Goal: Task Accomplishment & Management: Manage account settings

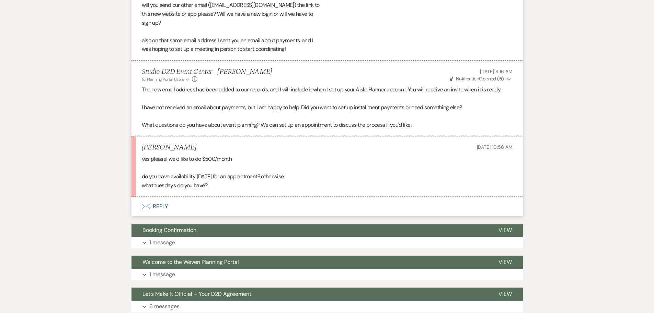
scroll to position [473, 0]
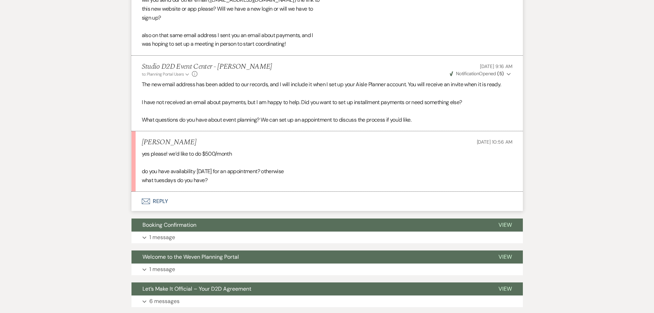
click at [157, 200] on button "Envelope Reply" at bounding box center [326, 200] width 391 height 19
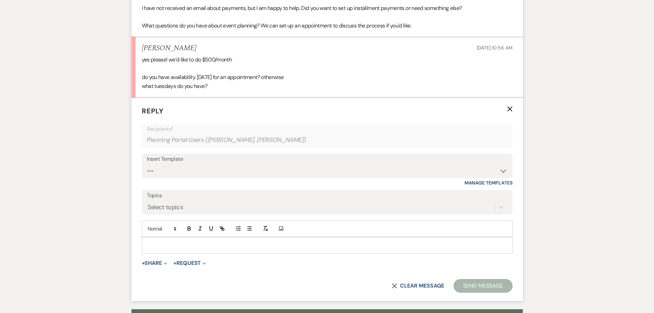
scroll to position [576, 0]
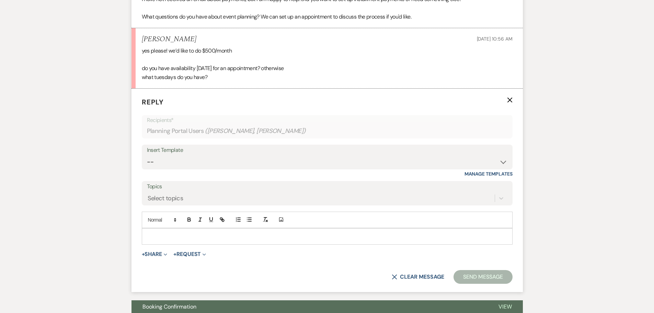
click at [190, 236] on p at bounding box center [327, 236] width 360 height 8
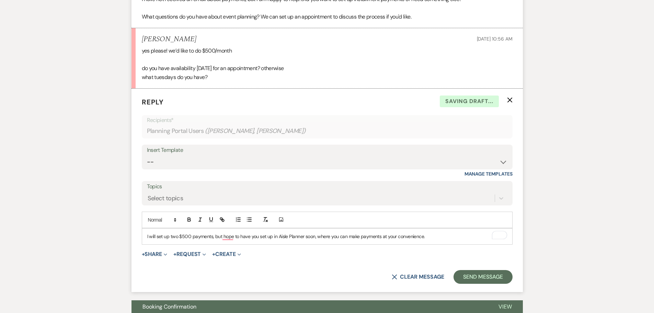
click at [447, 236] on p "I will set up two $500 payments, but hope to have you set up in Aisle Planner s…" at bounding box center [327, 236] width 360 height 8
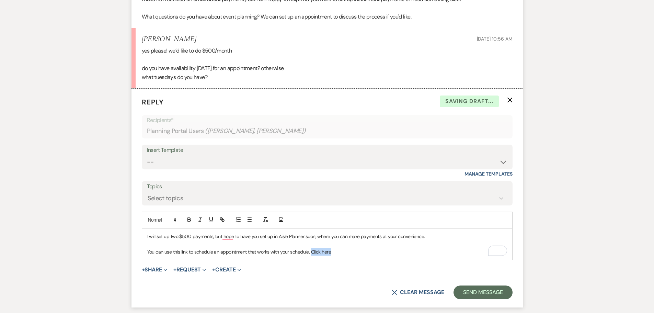
click at [311, 251] on p "You can use this link to schedule an appointment that works with your schedule.…" at bounding box center [327, 252] width 360 height 8
click at [226, 220] on button "button" at bounding box center [222, 219] width 10 height 8
paste input "https://calendly.com/events-studiod2d/office-visit-clon"
type input "https://calendly.com/events-studiod2d/office-visit-clone"
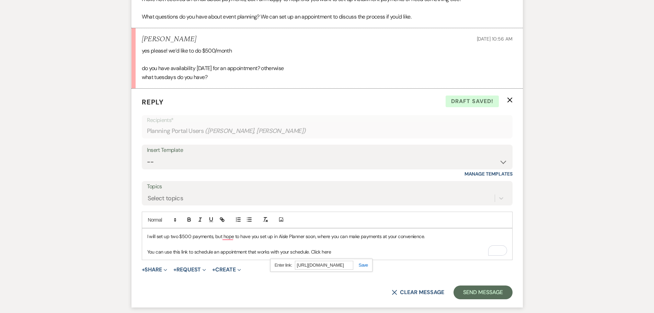
click at [363, 266] on link at bounding box center [360, 264] width 15 height 5
click at [368, 252] on p "You can use this link to schedule an appointment that works with your schedule.…" at bounding box center [327, 252] width 360 height 8
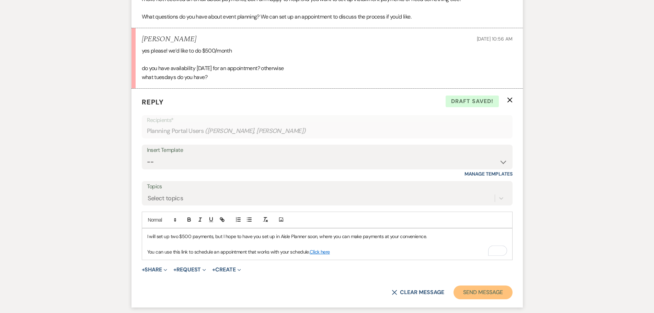
click at [473, 290] on button "Send Message" at bounding box center [482, 292] width 59 height 14
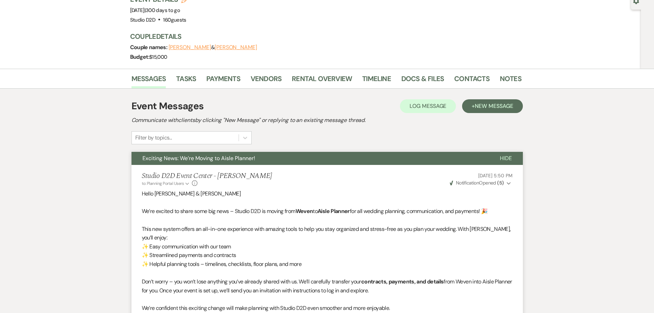
scroll to position [61, 0]
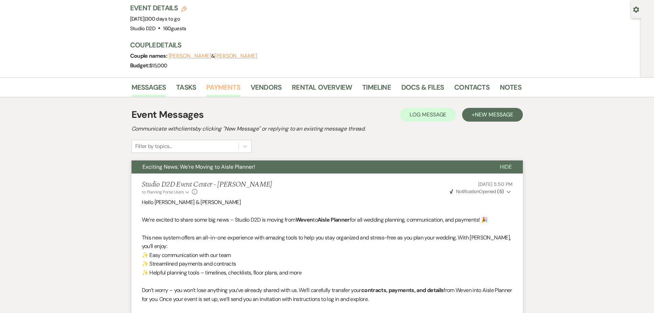
click at [222, 91] on link "Payments" at bounding box center [223, 89] width 34 height 15
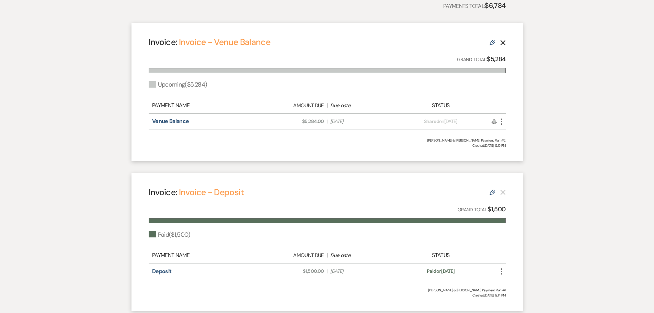
scroll to position [206, 0]
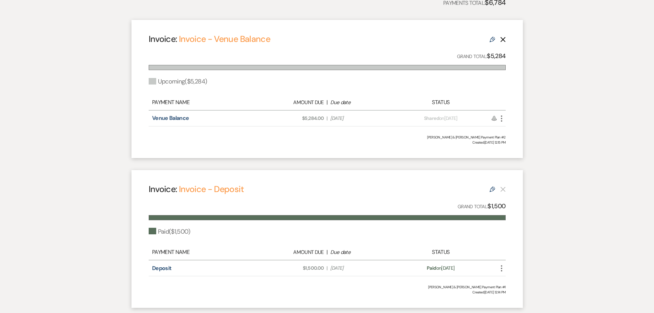
click at [501, 118] on use "button" at bounding box center [501, 118] width 1 height 6
click at [515, 165] on link "Pencil Edit" at bounding box center [531, 167] width 69 height 12
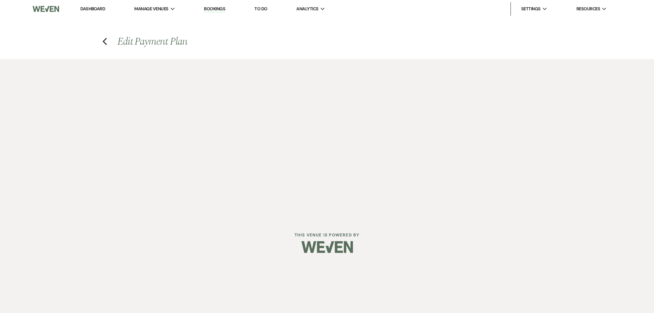
select select "27197"
select select "2"
select select "percentage"
select select "true"
select select "client"
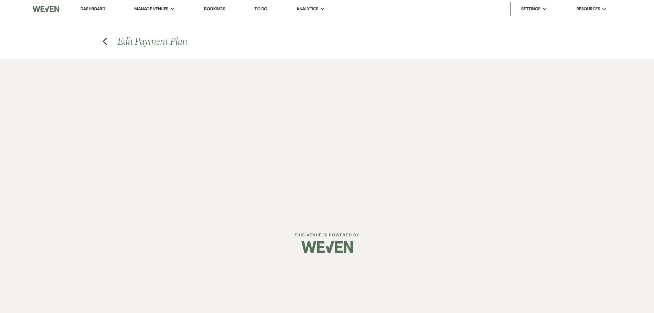
select select "weeks"
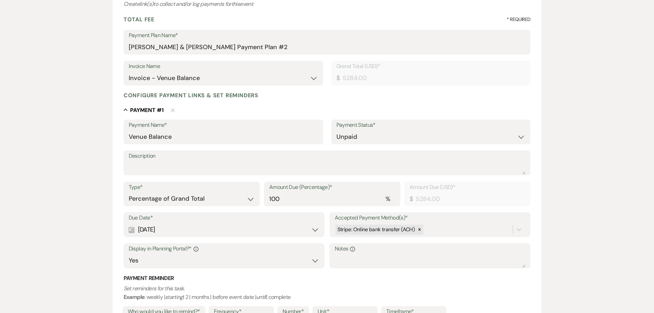
scroll to position [103, 0]
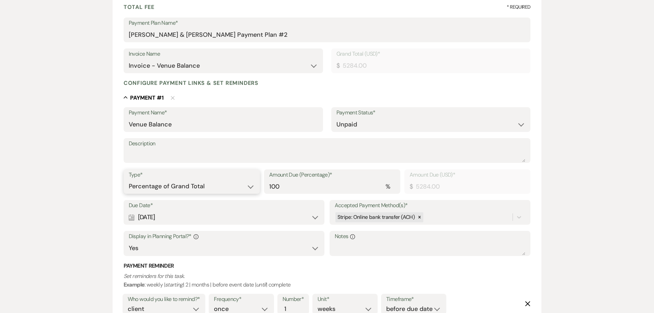
click at [226, 188] on select "Dollar Amount Percentage of Grand Total" at bounding box center [192, 185] width 126 height 13
select select "flat"
click at [129, 179] on select "Dollar Amount Percentage of Grand Total" at bounding box center [192, 185] width 126 height 13
drag, startPoint x: 372, startPoint y: 187, endPoint x: 345, endPoint y: 187, distance: 26.8
click at [345, 187] on input "5284.00" at bounding box center [432, 185] width 186 height 13
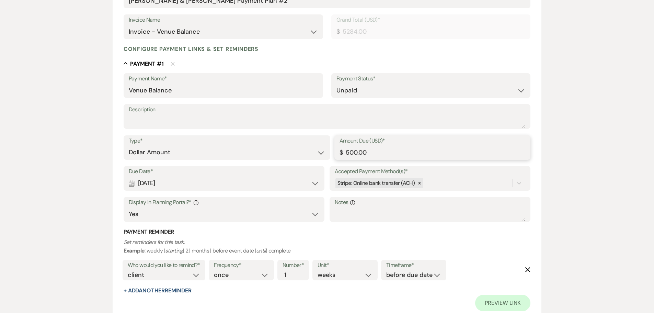
scroll to position [137, 0]
type input "500.00"
click at [526, 269] on icon "Delete" at bounding box center [527, 268] width 5 height 5
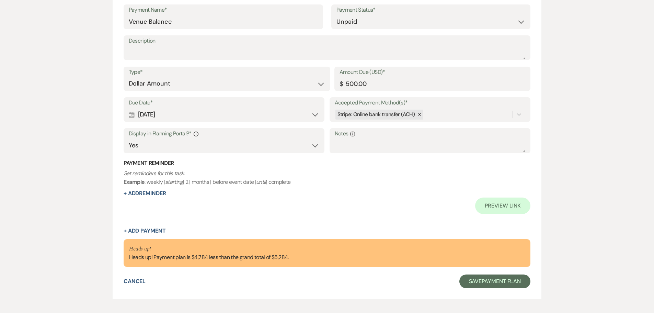
scroll to position [206, 0]
click at [157, 231] on button "+ Add Payment" at bounding box center [144, 229] width 42 height 5
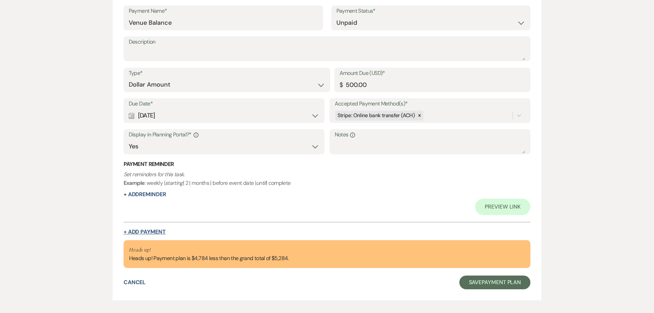
select select "2"
select select "flat"
select select "true"
select select "client"
select select "weeks"
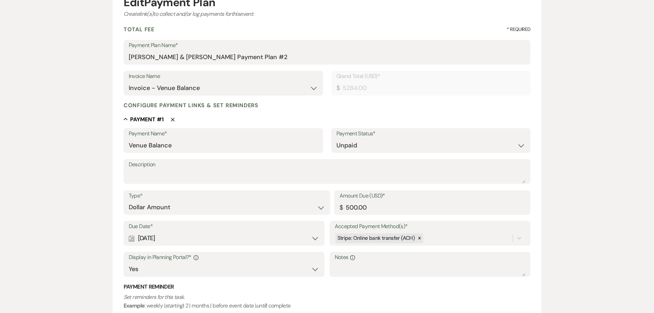
scroll to position [67, 0]
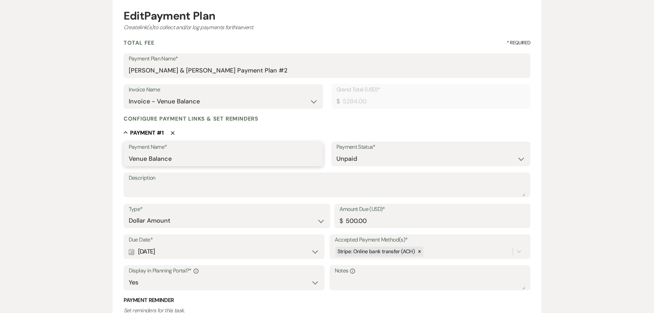
drag, startPoint x: 172, startPoint y: 160, endPoint x: 149, endPoint y: 161, distance: 23.0
click at [149, 161] on input "Venue Balance" at bounding box center [223, 158] width 189 height 13
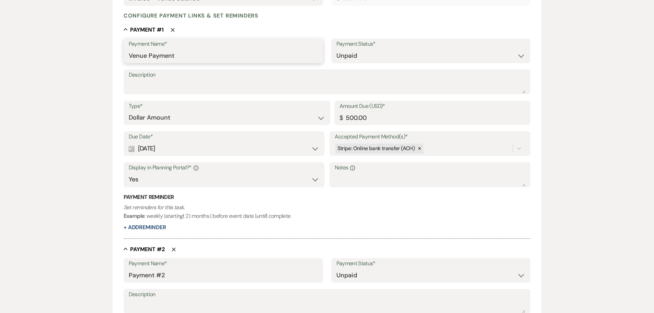
type input "Venue Payment"
drag, startPoint x: 171, startPoint y: 276, endPoint x: 128, endPoint y: 275, distance: 43.2
click at [128, 275] on div "Payment Name* Payment #2" at bounding box center [222, 270] width 199 height 25
type input "Venue Payment"
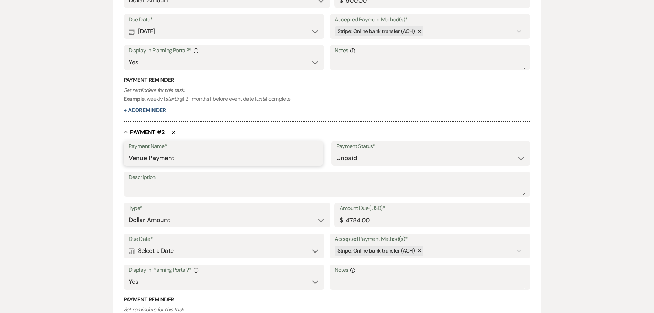
scroll to position [307, 0]
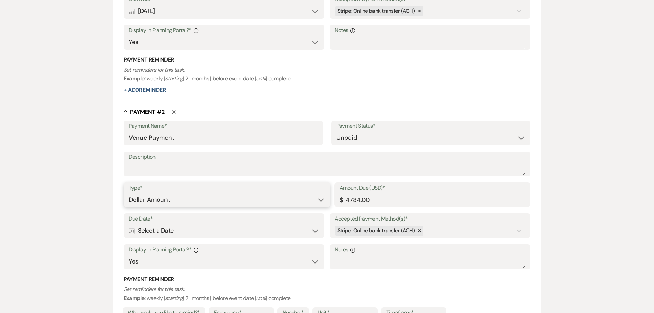
click at [189, 200] on select "Dollar Amount Percentage of Grand Total" at bounding box center [227, 199] width 196 height 13
drag, startPoint x: 364, startPoint y: 201, endPoint x: 344, endPoint y: 200, distance: 20.2
click at [344, 200] on input "4784.00" at bounding box center [432, 199] width 186 height 13
type input "500.00"
click at [266, 232] on div "Calendar Select a Date Expand" at bounding box center [224, 230] width 191 height 13
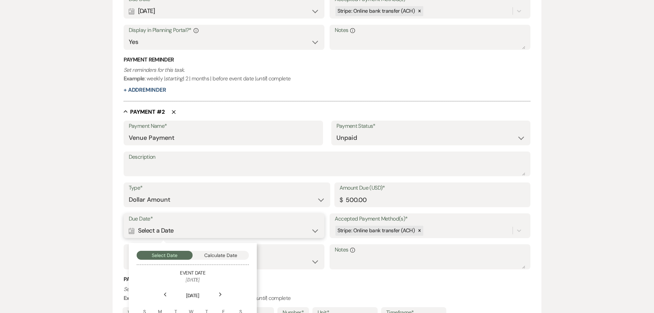
click at [237, 255] on button "Calculate Date" at bounding box center [220, 254] width 56 height 9
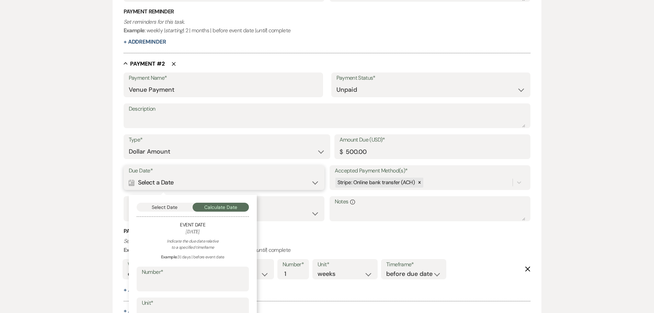
scroll to position [466, 0]
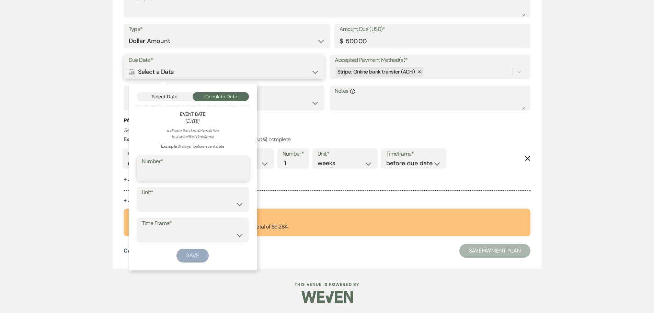
click at [188, 174] on input "Number*" at bounding box center [193, 172] width 102 height 13
type input "30"
click at [190, 201] on select "days weeks months" at bounding box center [193, 203] width 102 height 13
select select "day"
click at [142, 197] on select "days weeks months" at bounding box center [193, 203] width 102 height 13
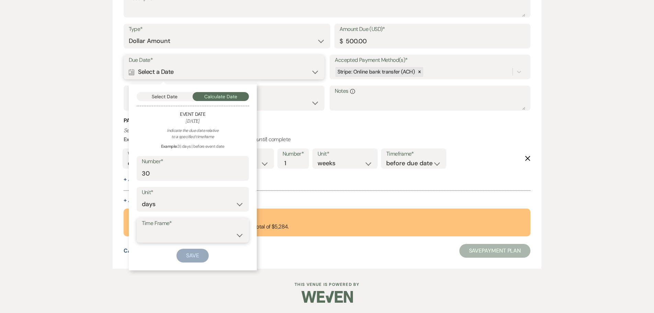
click at [185, 236] on select "before event date after event date after event is booked after today's date" at bounding box center [193, 234] width 102 height 13
select select "beforeEventDate"
click at [142, 228] on select "before event date after event date after event is booked after today's date" at bounding box center [193, 234] width 102 height 13
click at [189, 254] on button "Save" at bounding box center [192, 255] width 32 height 14
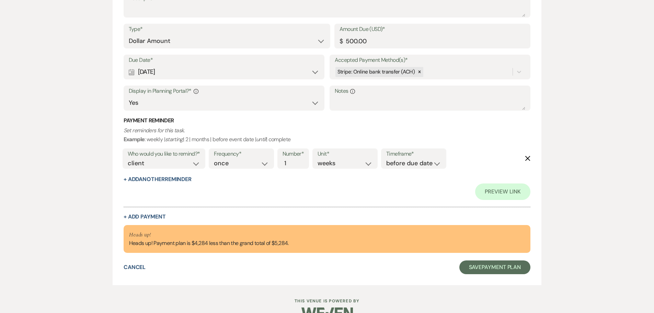
click at [526, 158] on icon "Delete" at bounding box center [527, 157] width 5 height 5
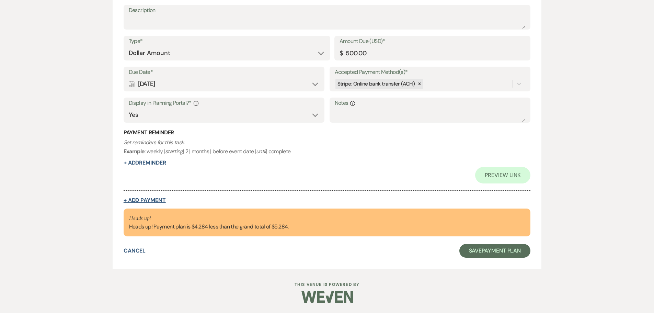
click at [154, 199] on button "+ Add Payment" at bounding box center [144, 199] width 42 height 5
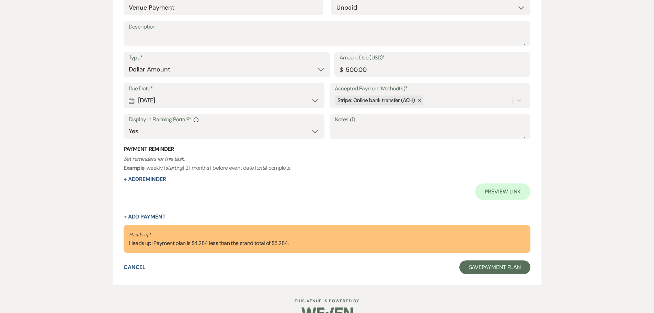
select select "2"
select select "flat"
select select "true"
select select "client"
select select "weeks"
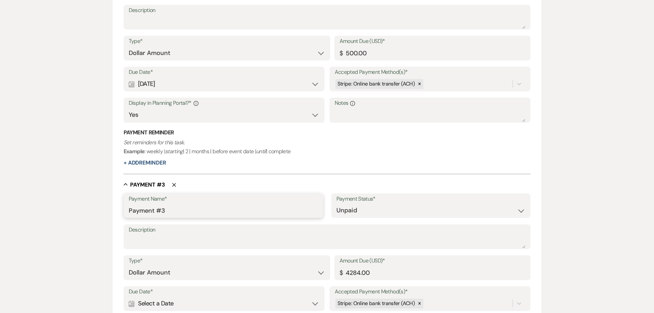
drag, startPoint x: 172, startPoint y: 210, endPoint x: 128, endPoint y: 212, distance: 43.6
click at [129, 212] on input "Payment #3" at bounding box center [223, 209] width 189 height 13
type input "Venue Balance"
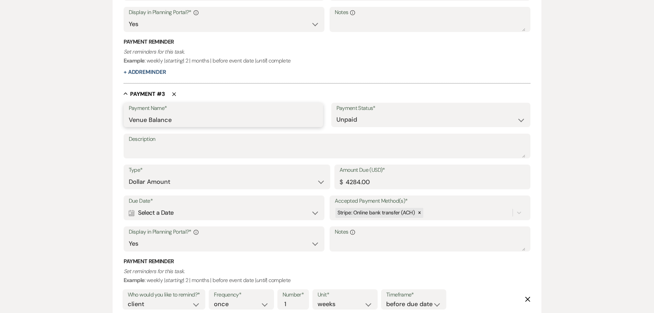
scroll to position [557, 0]
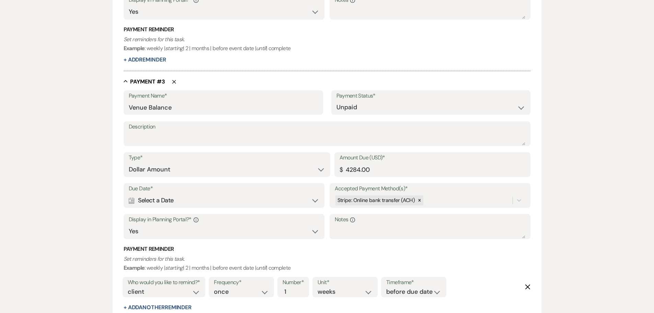
click at [197, 199] on div "Calendar Select a Date Expand" at bounding box center [224, 199] width 191 height 13
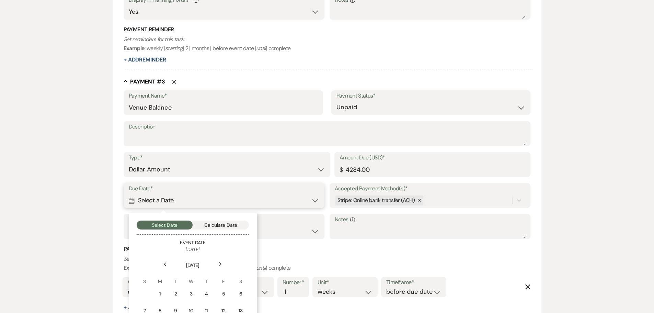
click at [217, 224] on button "Calculate Date" at bounding box center [220, 224] width 56 height 9
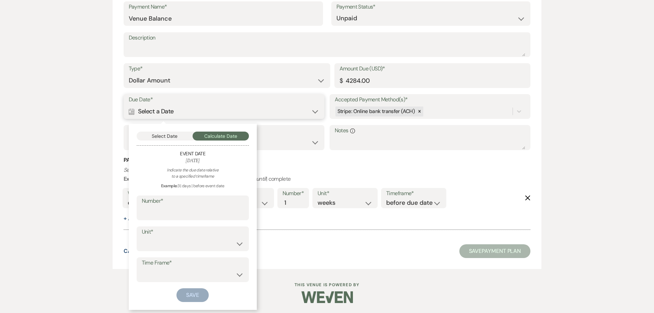
scroll to position [646, 0]
click at [208, 209] on input "Number*" at bounding box center [193, 211] width 102 height 13
type input "30"
click at [200, 240] on select "days weeks months" at bounding box center [193, 242] width 102 height 13
select select "day"
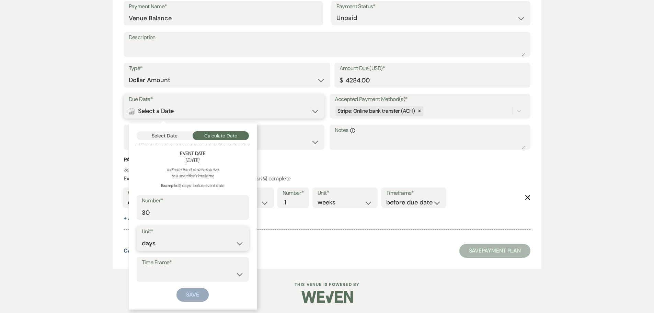
click at [142, 236] on select "days weeks months" at bounding box center [193, 242] width 102 height 13
click at [191, 268] on select "before event date after event date after event is booked after today's date" at bounding box center [193, 273] width 102 height 13
select select "beforeEventDate"
click at [142, 267] on select "before event date after event date after event is booked after today's date" at bounding box center [193, 273] width 102 height 13
click at [195, 294] on button "Save" at bounding box center [192, 294] width 32 height 14
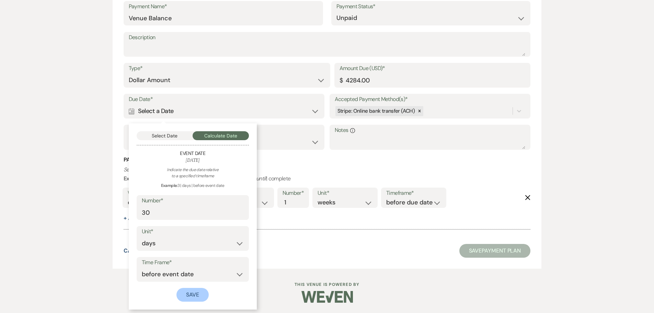
scroll to position [679, 0]
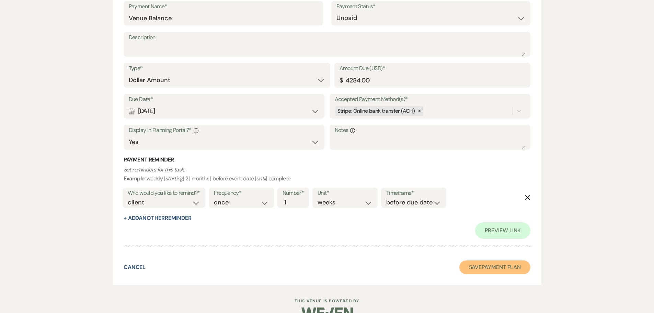
click at [495, 269] on button "Save Payment Plan" at bounding box center [494, 267] width 71 height 14
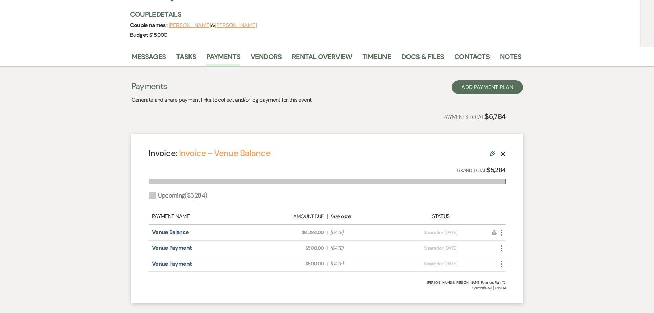
scroll to position [103, 0]
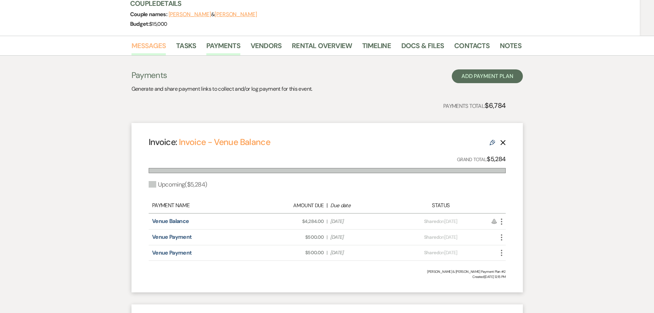
click at [163, 45] on link "Messages" at bounding box center [148, 47] width 35 height 15
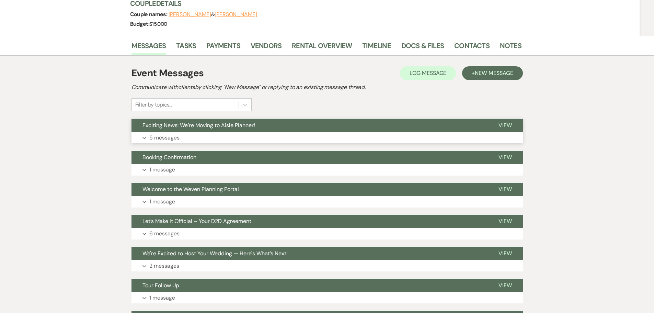
click at [177, 136] on p "5 messages" at bounding box center [164, 137] width 30 height 9
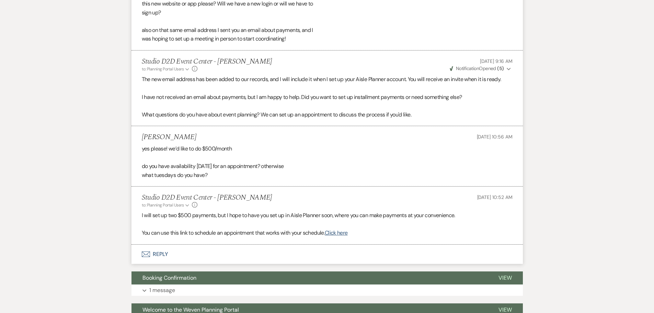
click at [167, 252] on button "Envelope Reply" at bounding box center [326, 253] width 391 height 19
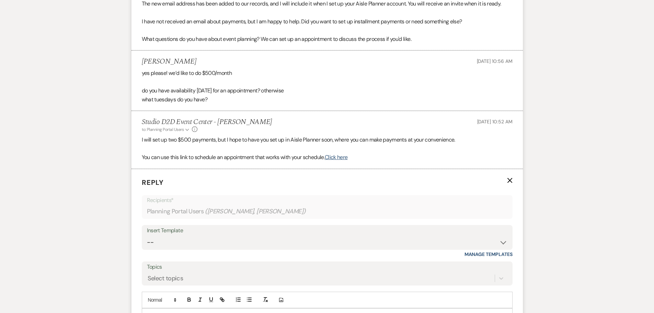
scroll to position [581, 0]
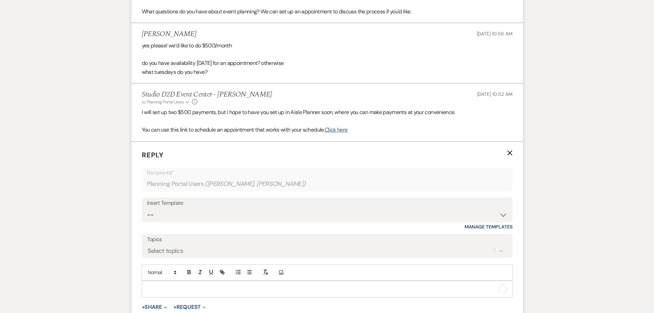
click at [196, 289] on p "To enrich screen reader interactions, please activate Accessibility in Grammarl…" at bounding box center [327, 289] width 360 height 8
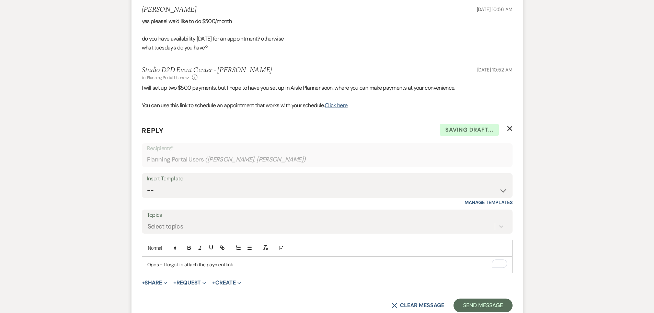
scroll to position [615, 0]
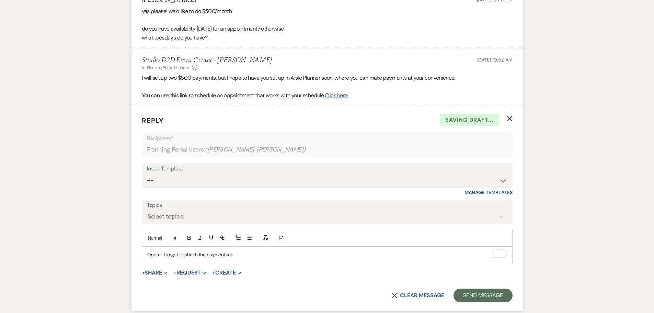
click at [192, 274] on button "+ Request Expand" at bounding box center [189, 272] width 33 height 5
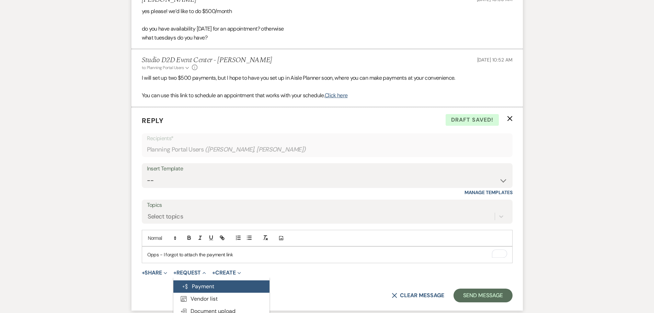
click at [204, 283] on button "Generate Payment Payment" at bounding box center [221, 286] width 96 height 12
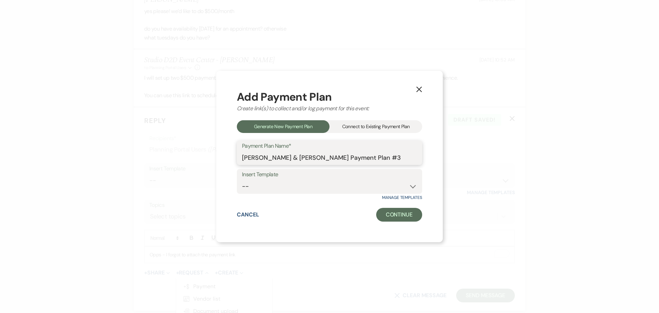
click at [331, 161] on input "Isaiah Arends & Gwendalyn Simons's Payment Plan #3" at bounding box center [329, 157] width 175 height 13
click at [373, 123] on div "Connect to Existing Payment Plan" at bounding box center [375, 126] width 93 height 13
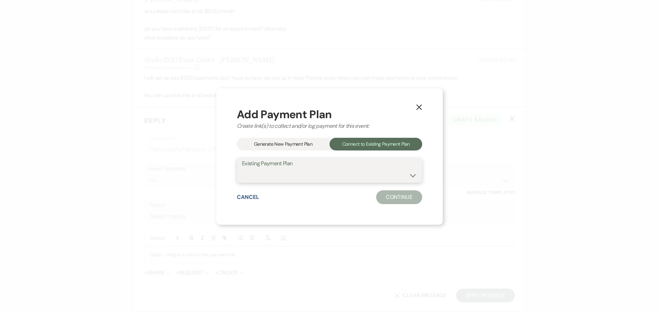
click at [311, 178] on select "Isaiah Arends & Gwendalyn Simons's Payment Plan #2 Isaiah Arends & Gwendalyn Si…" at bounding box center [329, 174] width 175 height 13
select select "24582"
click at [242, 168] on select "Isaiah Arends & Gwendalyn Simons's Payment Plan #2 Isaiah Arends & Gwendalyn Si…" at bounding box center [329, 174] width 175 height 13
click at [394, 196] on button "Continue" at bounding box center [399, 197] width 46 height 14
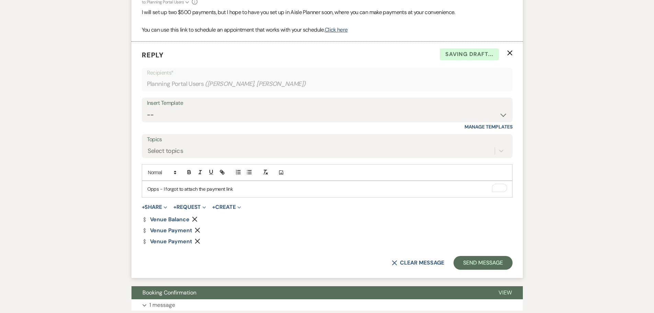
scroll to position [684, 0]
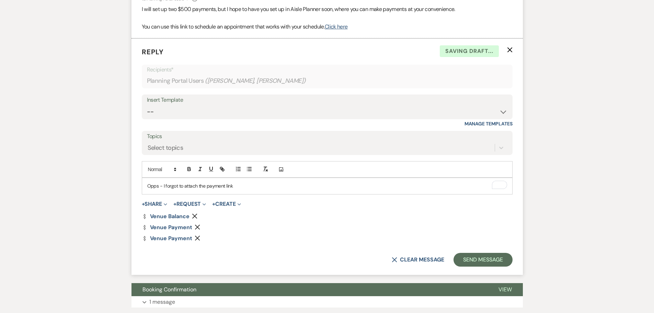
click at [195, 215] on use "button" at bounding box center [194, 215] width 5 height 5
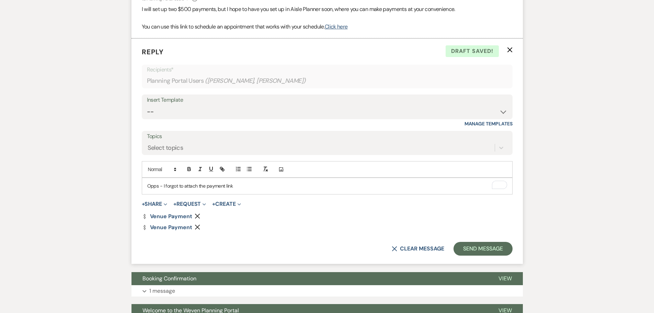
click at [238, 186] on p "Opps - I forgot to attach the payment link" at bounding box center [327, 186] width 360 height 8
click at [477, 250] on button "Send Message" at bounding box center [482, 249] width 59 height 14
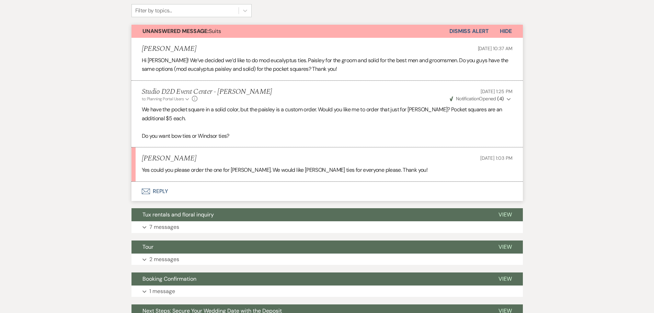
scroll to position [216, 0]
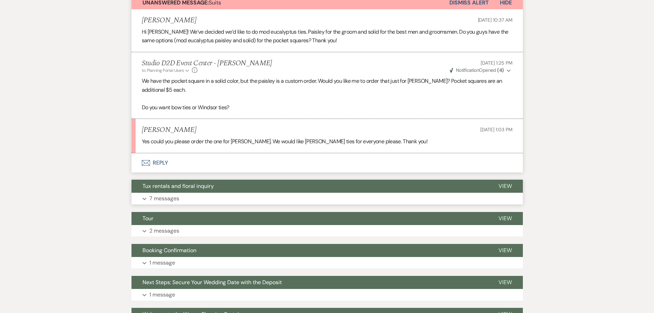
click at [177, 197] on p "7 messages" at bounding box center [164, 198] width 30 height 9
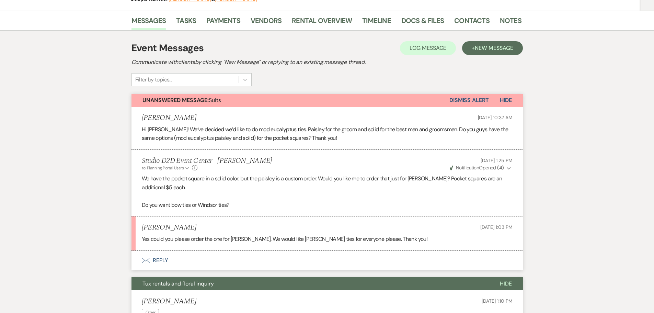
scroll to position [113, 0]
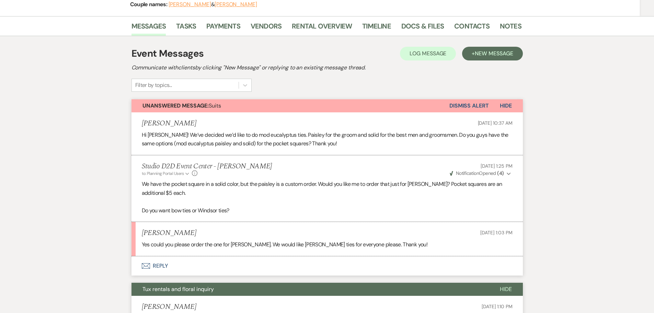
click at [166, 263] on button "Envelope Reply" at bounding box center [326, 265] width 391 height 19
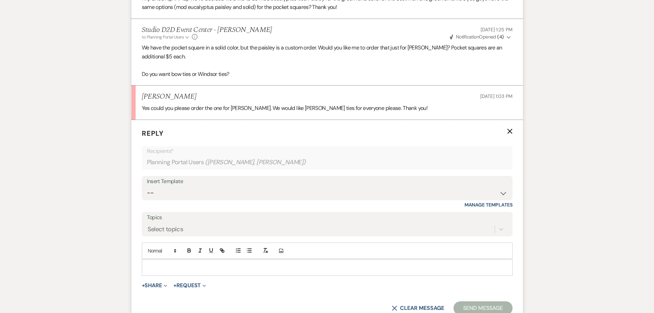
scroll to position [250, 0]
click at [186, 259] on div at bounding box center [327, 266] width 370 height 16
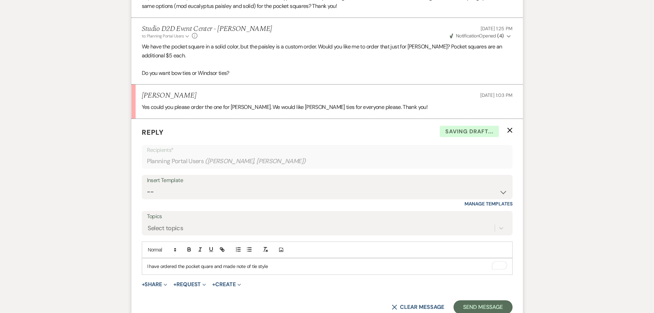
click at [201, 266] on p "I have ordered the pocket quare and made note of tie style" at bounding box center [327, 266] width 360 height 8
click at [278, 269] on p "I have ordered the pocket square and made note of tie style" at bounding box center [327, 266] width 360 height 8
click at [291, 265] on p "I have ordered the pocket square and made a note of the tie style" at bounding box center [327, 266] width 360 height 8
click at [469, 307] on button "Send Message" at bounding box center [482, 307] width 59 height 14
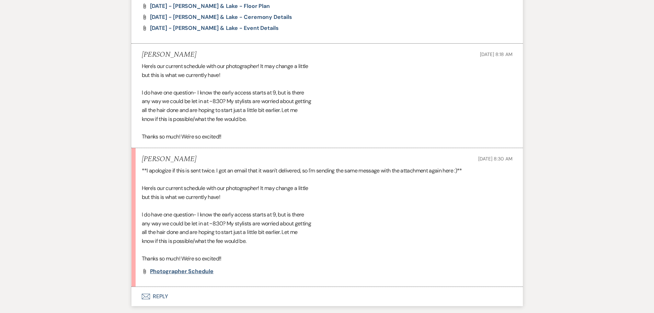
scroll to position [643, 0]
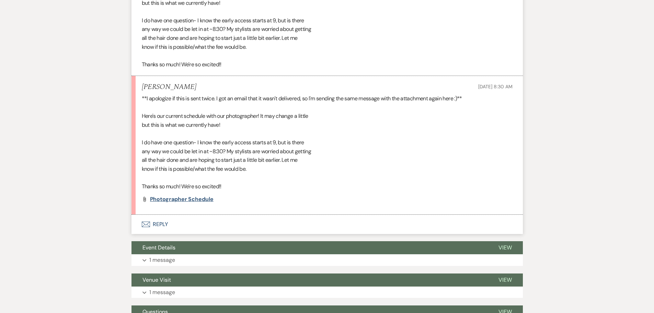
click at [180, 197] on span "Photographer Schedule" at bounding box center [181, 198] width 63 height 7
click at [163, 224] on button "Envelope Reply" at bounding box center [326, 223] width 391 height 19
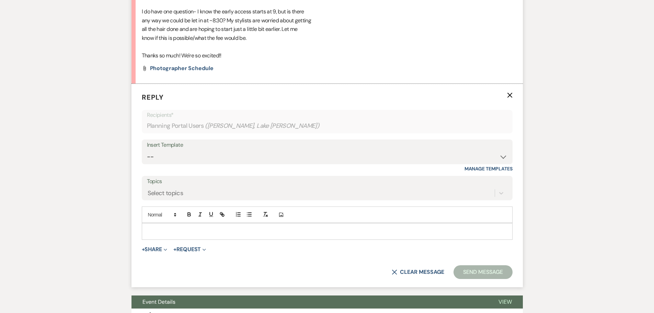
scroll to position [780, 0]
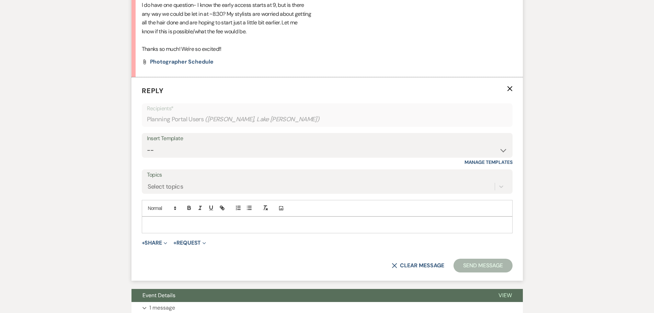
click at [187, 225] on p at bounding box center [327, 225] width 360 height 8
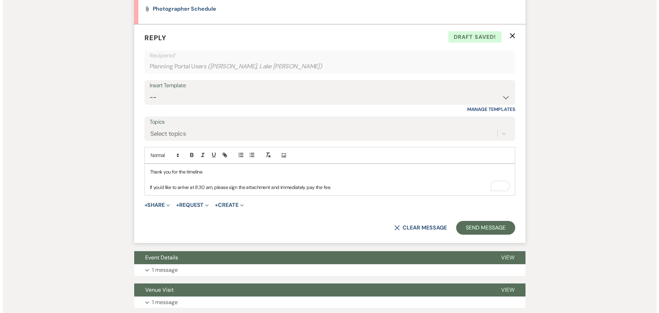
scroll to position [848, 0]
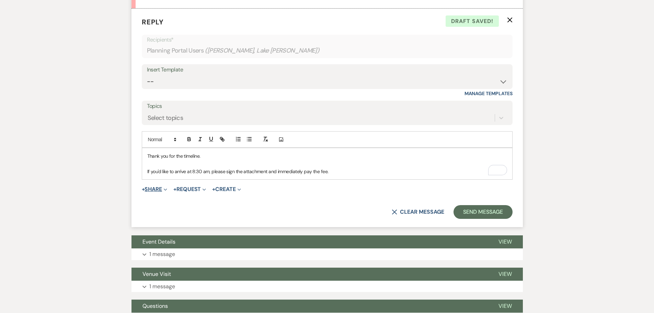
click at [160, 188] on button "+ Share Expand" at bounding box center [155, 188] width 26 height 5
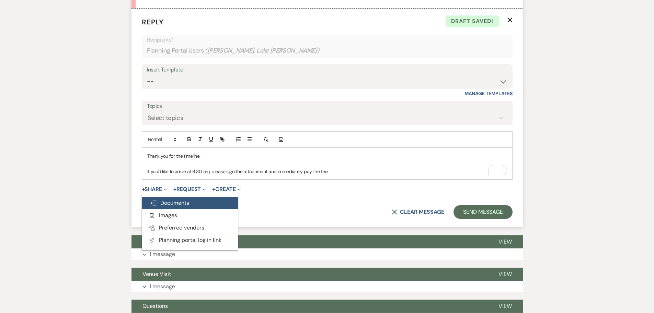
click at [171, 202] on span "Doc Upload Documents" at bounding box center [169, 202] width 39 height 7
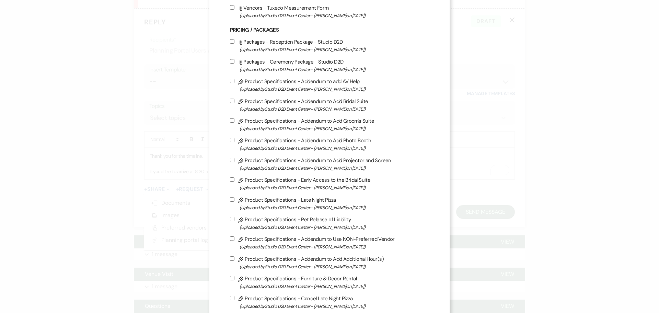
scroll to position [412, 0]
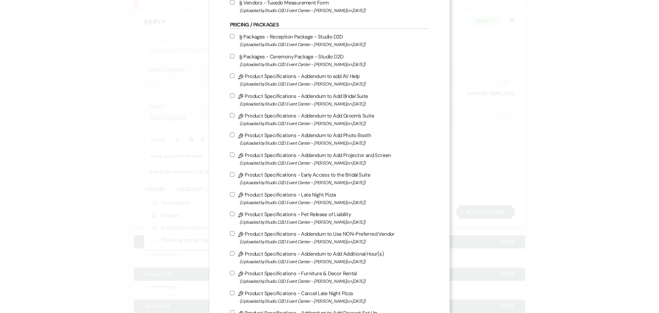
click at [276, 175] on label "Pencil Product Specifications - Early Access to the Bridal Suite (Uploaded by S…" at bounding box center [329, 178] width 199 height 16
click at [234, 175] on input "Pencil Product Specifications - Early Access to the Bridal Suite (Uploaded by S…" at bounding box center [232, 174] width 4 height 4
checkbox input "true"
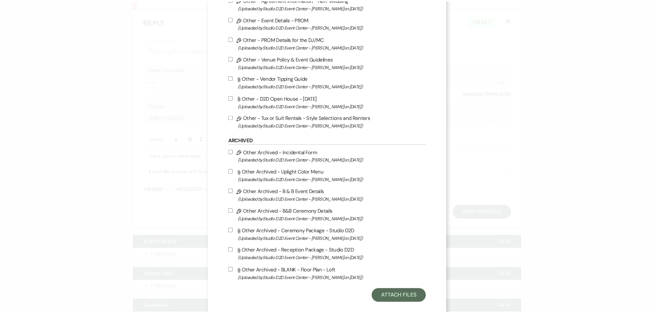
scroll to position [1059, 0]
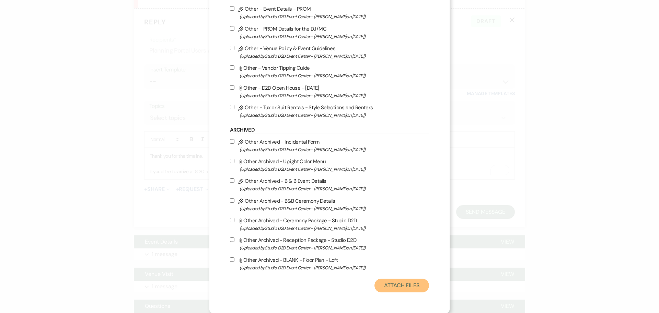
click at [404, 284] on button "Attach Files" at bounding box center [401, 285] width 55 height 14
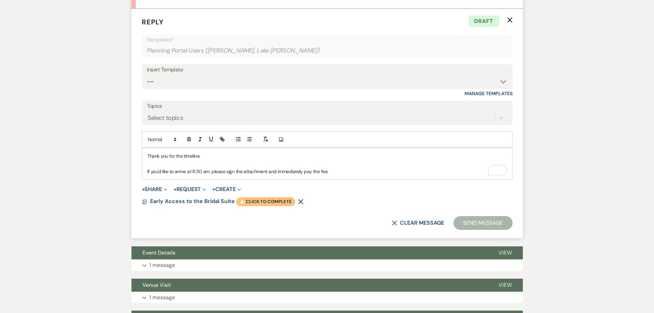
click at [266, 204] on span "Warning Click to complete" at bounding box center [265, 201] width 59 height 9
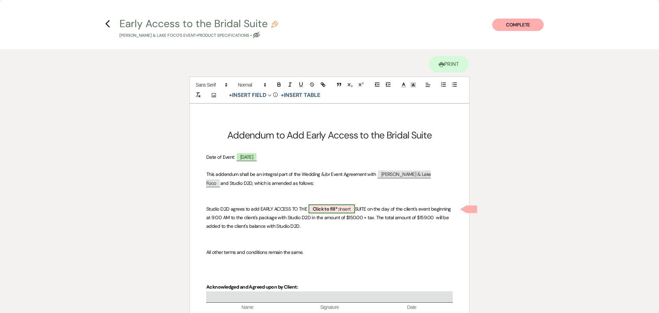
click at [320, 207] on b "Click to fill* :" at bounding box center [326, 208] width 27 height 6
select select "owner"
select select "custom_placeholder"
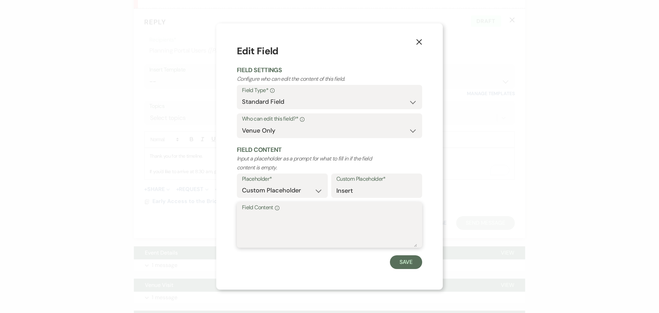
click at [291, 217] on textarea "Field Content Info" at bounding box center [329, 229] width 175 height 34
type textarea "CHIC SUITE"
click at [405, 262] on button "Save" at bounding box center [406, 262] width 32 height 14
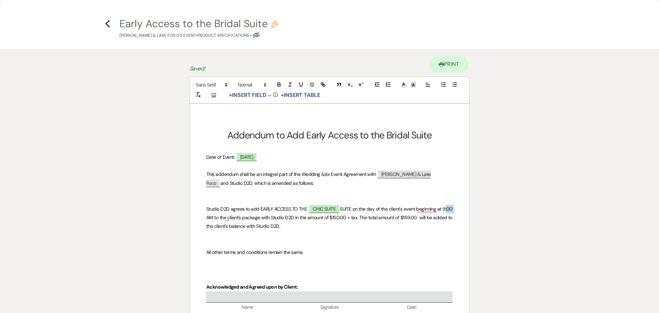
drag, startPoint x: 216, startPoint y: 217, endPoint x: 207, endPoint y: 219, distance: 9.5
click at [207, 219] on span "SUITE on the day of the client's event beginning at 9:00 AM to the client's pac…" at bounding box center [329, 216] width 247 height 23
drag, startPoint x: 356, startPoint y: 217, endPoint x: 345, endPoint y: 217, distance: 10.3
click at [345, 217] on span "SUITE on the day of the client's event beginning at 8:30 AM to the client's pac…" at bounding box center [329, 216] width 247 height 23
drag, startPoint x: 419, startPoint y: 219, endPoint x: 405, endPoint y: 218, distance: 13.4
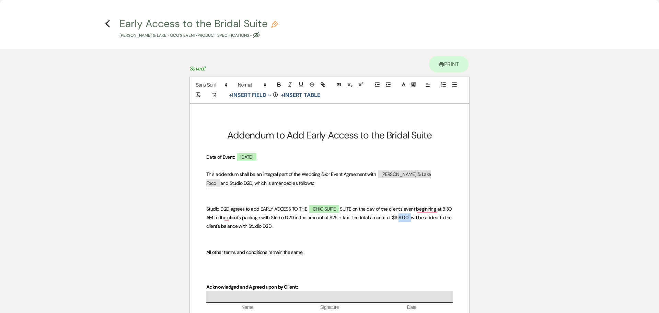
click at [405, 218] on span "SUITE on the day of the client's event beginning at 8:30 AM to the client's pac…" at bounding box center [329, 216] width 247 height 23
click at [385, 230] on p "Studio D2D agrees to add EARLY ACCESS TO THE CHIC SUITE SUITE on the day of the…" at bounding box center [329, 217] width 246 height 26
click at [349, 208] on span "SUITE on the day of the client's event beginning at 8:30 AM to the client's pac…" at bounding box center [329, 216] width 247 height 23
click at [108, 24] on icon "Previous" at bounding box center [107, 24] width 5 height 8
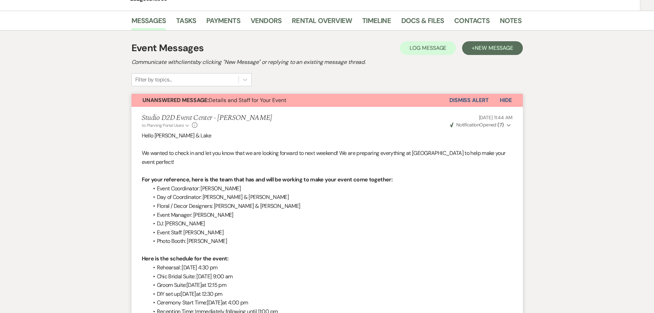
scroll to position [0, 0]
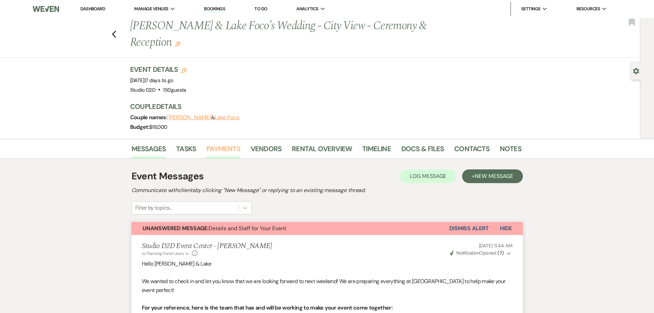
click at [219, 152] on link "Payments" at bounding box center [223, 150] width 34 height 15
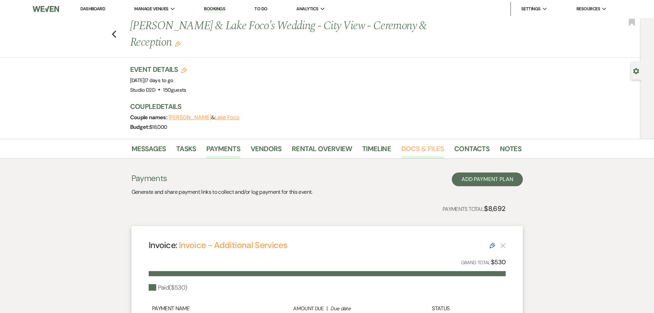
click at [412, 147] on link "Docs & Files" at bounding box center [422, 150] width 43 height 15
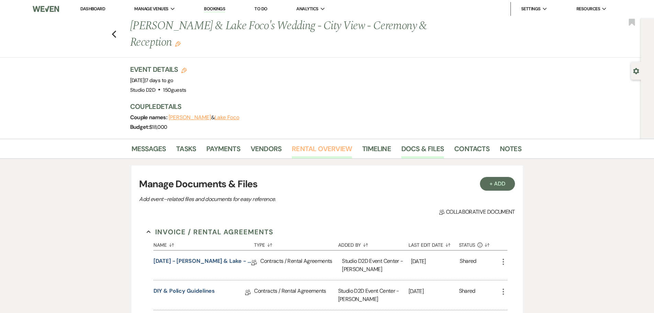
click at [326, 149] on link "Rental Overview" at bounding box center [322, 150] width 60 height 15
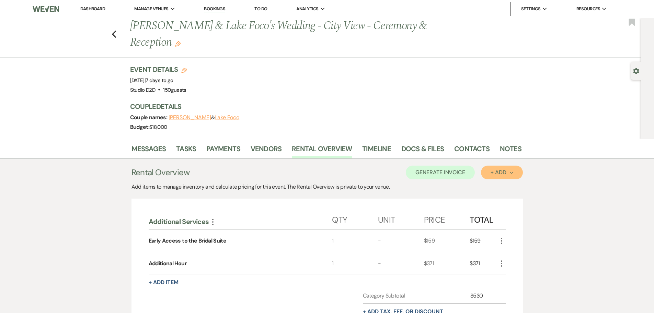
click at [496, 176] on button "+ Add Next" at bounding box center [502, 172] width 42 height 14
click at [495, 187] on button "Item" at bounding box center [498, 188] width 35 height 11
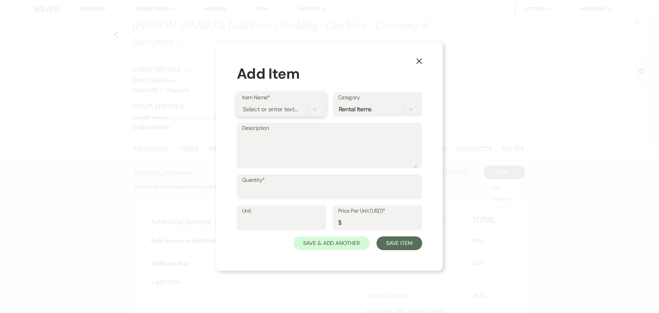
click at [250, 108] on div "Select or enter text..." at bounding box center [270, 109] width 55 height 9
type input "Early Access"
drag, startPoint x: 289, startPoint y: 152, endPoint x: 310, endPoint y: 135, distance: 27.6
click at [287, 152] on div "+ Add "Early Access"" at bounding box center [281, 149] width 79 height 14
click at [344, 110] on div "Rental Items" at bounding box center [355, 109] width 33 height 9
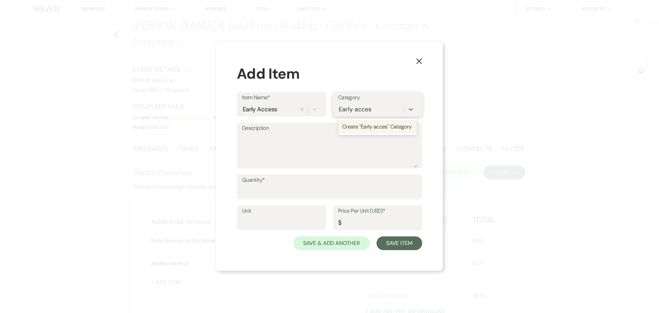
type input "Early access"
click at [354, 128] on div "Create "Early access" Category" at bounding box center [377, 131] width 79 height 22
click at [262, 190] on input "Quantity*" at bounding box center [329, 191] width 175 height 13
type input "1"
click at [347, 221] on input "Price Per Unit (USD)*" at bounding box center [377, 222] width 79 height 13
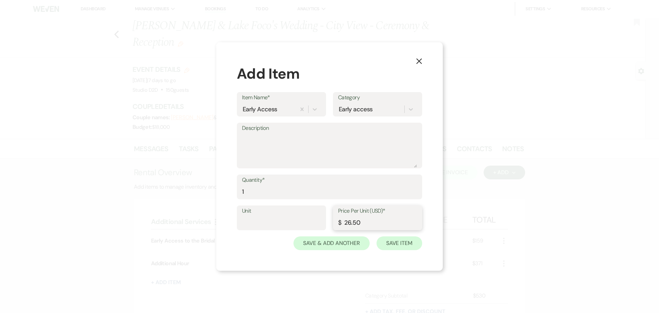
type input "26.50"
click at [394, 240] on button "Save Item" at bounding box center [399, 243] width 46 height 14
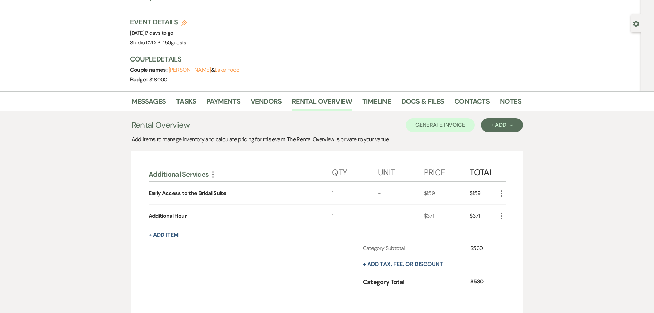
scroll to position [34, 0]
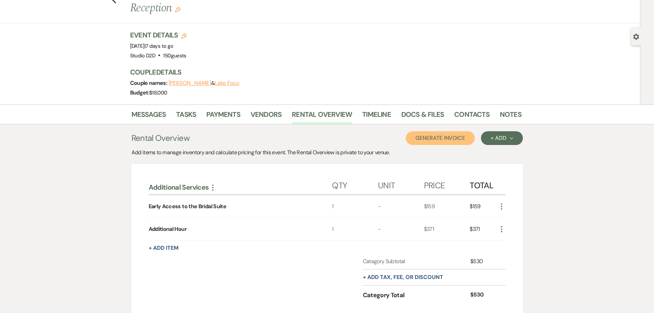
click at [428, 142] on button "Generate Invoice" at bounding box center [439, 138] width 69 height 14
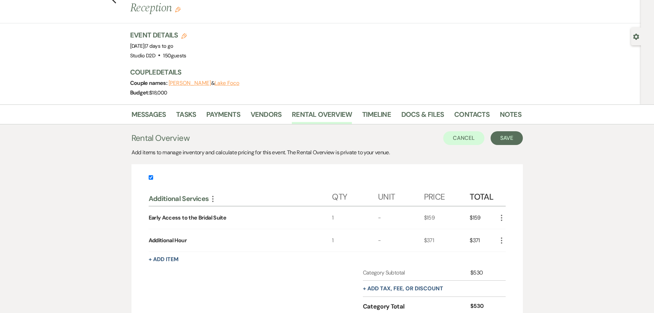
click at [150, 179] on input "checkbox" at bounding box center [151, 177] width 4 height 4
checkbox input "false"
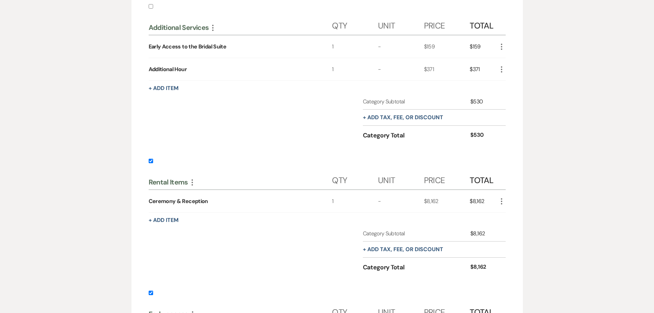
scroll to position [206, 0]
click at [151, 162] on input "checkbox" at bounding box center [151, 160] width 4 height 4
checkbox input "false"
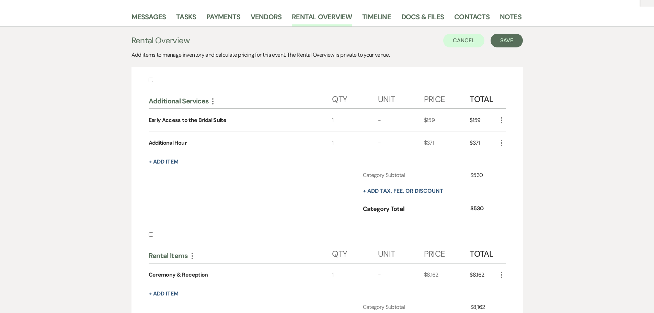
scroll to position [116, 0]
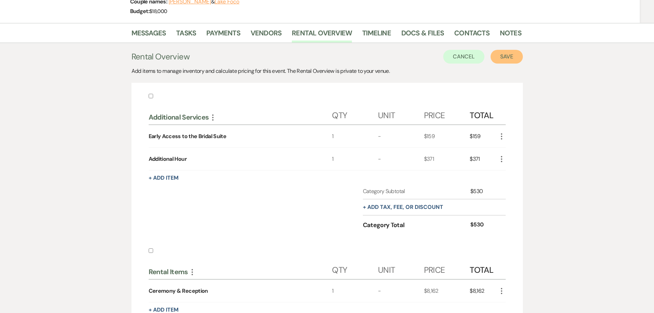
click at [505, 59] on button "Save" at bounding box center [506, 57] width 32 height 14
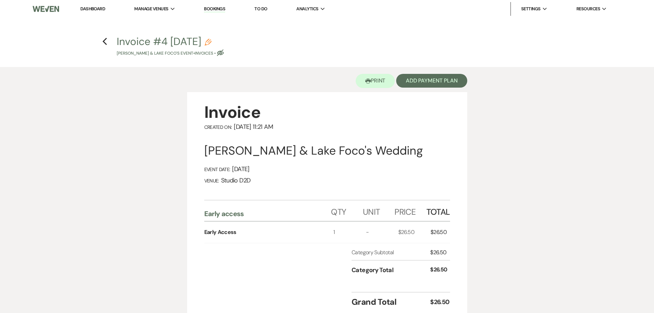
click at [211, 43] on use "button" at bounding box center [207, 42] width 7 height 7
select select "22"
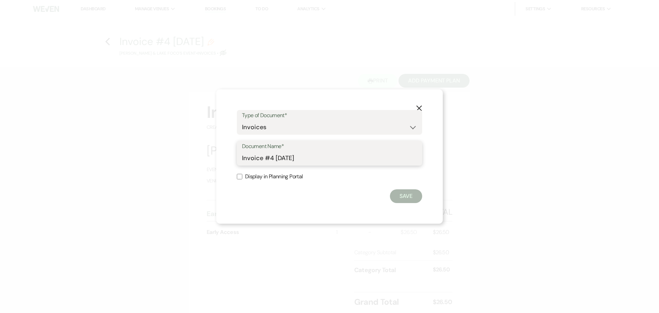
drag, startPoint x: 307, startPoint y: 155, endPoint x: 263, endPoint y: 148, distance: 44.8
click at [265, 158] on input "Invoice #4 9-19-2025" at bounding box center [329, 157] width 175 height 13
type input "Invoice - Early Access to Suite"
click at [401, 197] on button "Save" at bounding box center [406, 196] width 32 height 14
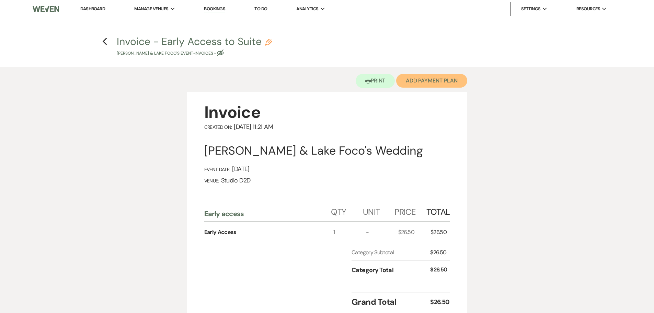
click at [424, 85] on button "Add Payment Plan" at bounding box center [431, 81] width 71 height 14
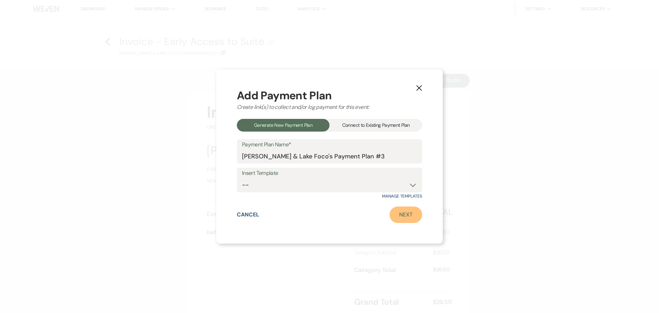
click at [399, 214] on link "Next" at bounding box center [405, 214] width 33 height 16
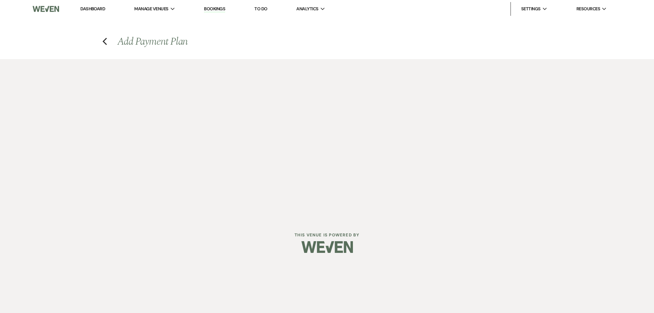
select select "28831"
select select "2"
select select "percentage"
select select "true"
select select "client"
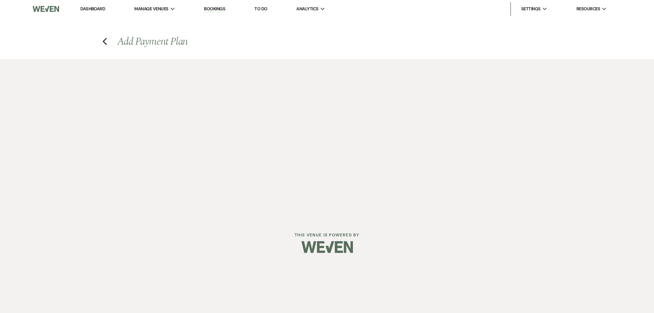
select select "weeks"
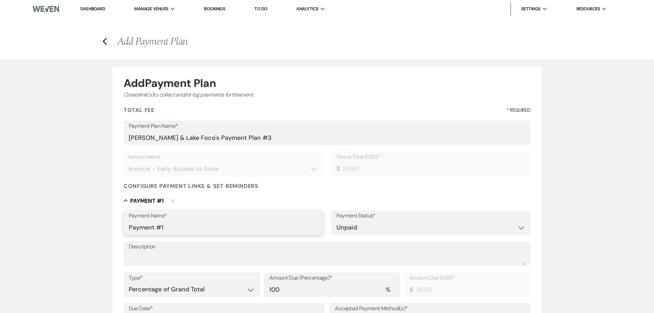
drag, startPoint x: 178, startPoint y: 232, endPoint x: 127, endPoint y: 228, distance: 51.3
click at [127, 230] on div "Payment Name* Payment #1" at bounding box center [222, 222] width 199 height 25
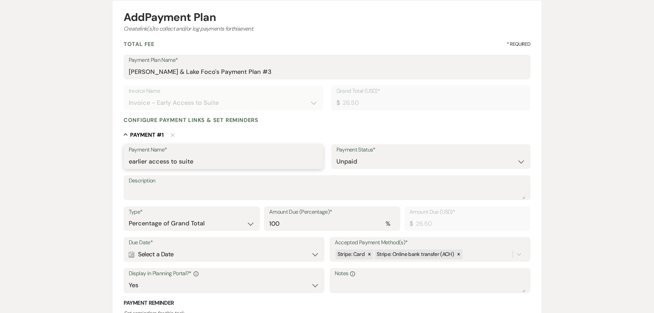
scroll to position [69, 0]
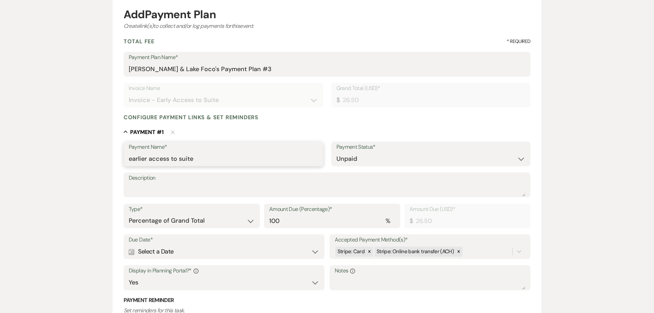
type input "earlier access to suite"
click at [172, 254] on div "Calendar Select a Date Expand" at bounding box center [224, 251] width 191 height 13
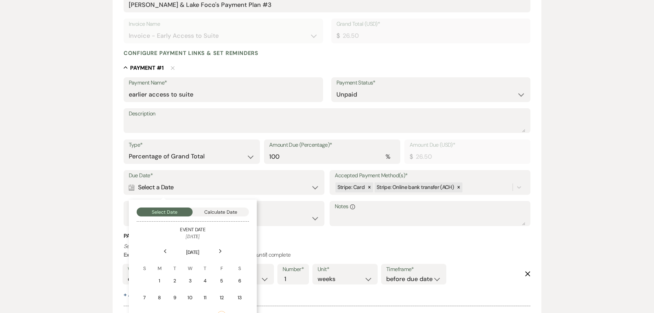
scroll to position [137, 0]
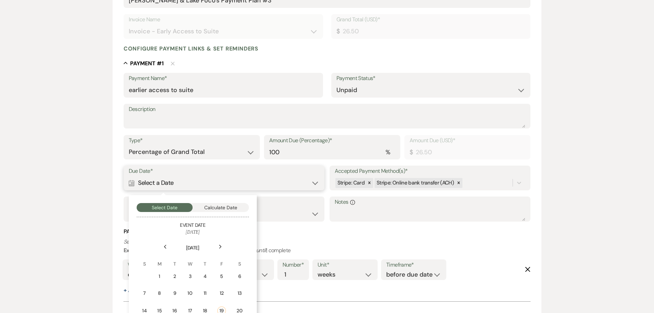
click at [208, 211] on button "Calculate Date" at bounding box center [220, 207] width 56 height 9
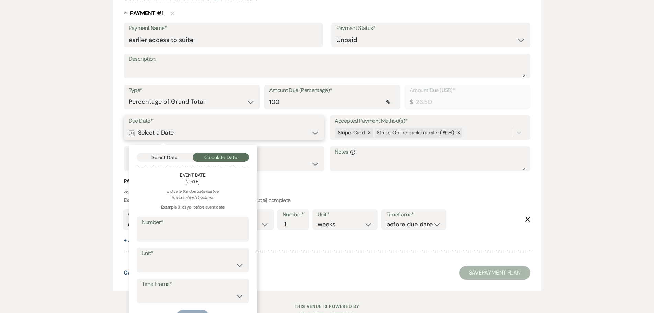
scroll to position [209, 0]
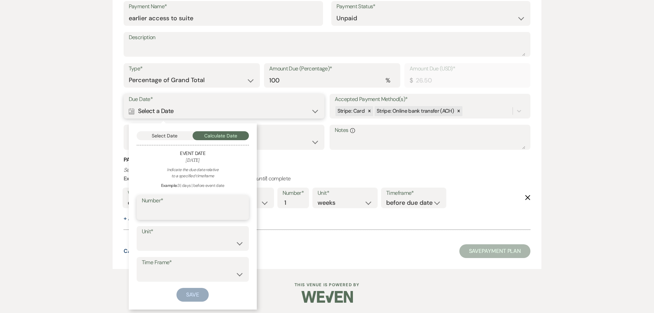
click at [204, 212] on input "Number*" at bounding box center [193, 211] width 102 height 13
type input "30"
click at [186, 240] on select "days weeks months" at bounding box center [193, 242] width 102 height 13
select select "day"
click at [142, 236] on select "days weeks months" at bounding box center [193, 242] width 102 height 13
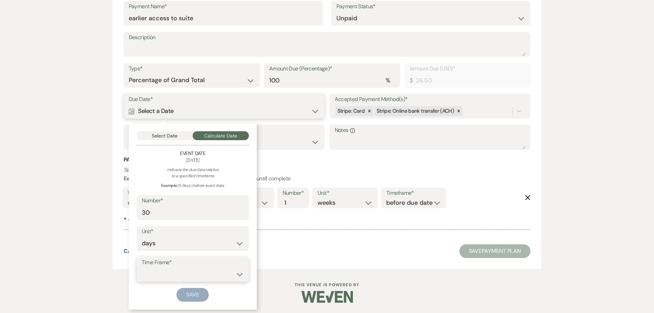
click at [181, 271] on select "before event date after event date after event is booked after today's date" at bounding box center [193, 273] width 102 height 13
click at [270, 252] on div "Cancel Save Payment Plan" at bounding box center [326, 251] width 407 height 14
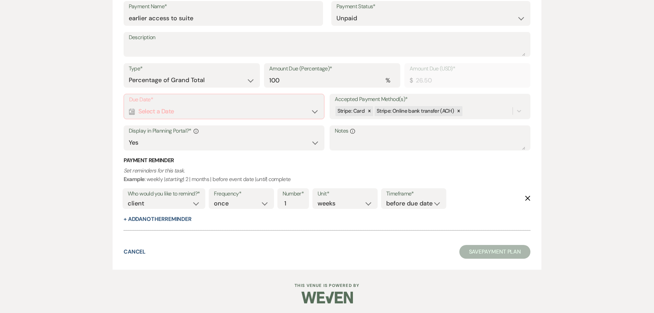
click at [197, 113] on div "Calendar Select a Date Expand" at bounding box center [224, 111] width 190 height 13
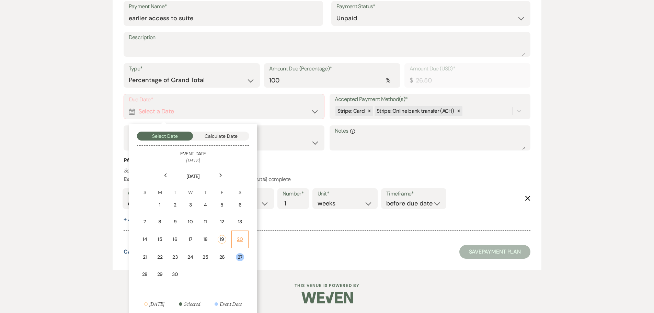
click at [237, 241] on div "20" at bounding box center [240, 238] width 8 height 7
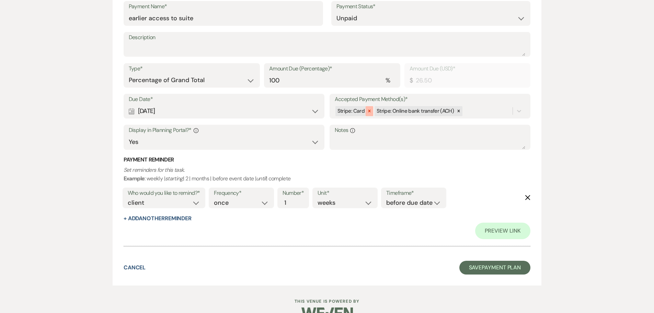
click at [368, 110] on icon at bounding box center [369, 111] width 2 height 2
click at [527, 199] on icon "Delete" at bounding box center [527, 197] width 5 height 5
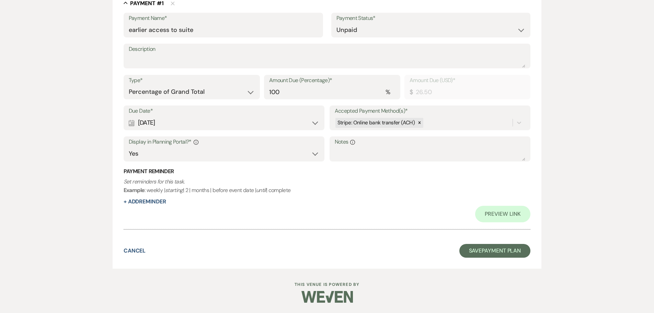
scroll to position [197, 0]
click at [479, 254] on button "Save Payment Plan" at bounding box center [494, 251] width 71 height 14
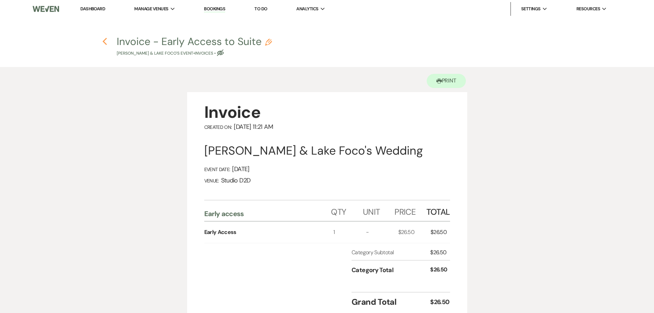
click at [103, 43] on icon "Previous" at bounding box center [104, 41] width 5 height 8
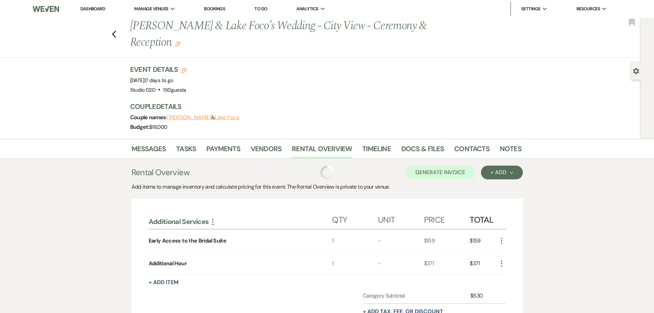
scroll to position [116, 0]
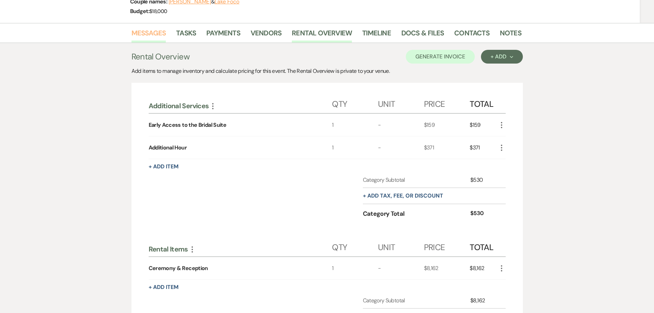
click at [159, 33] on link "Messages" at bounding box center [148, 34] width 35 height 15
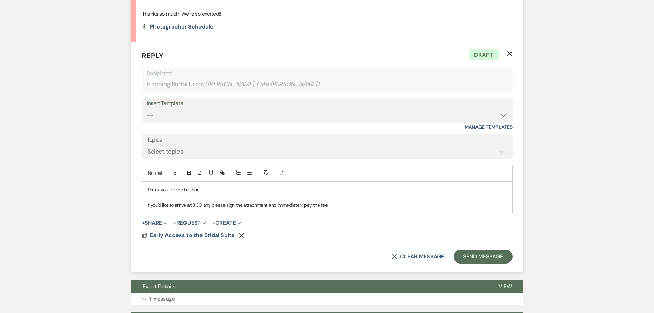
scroll to position [819, 0]
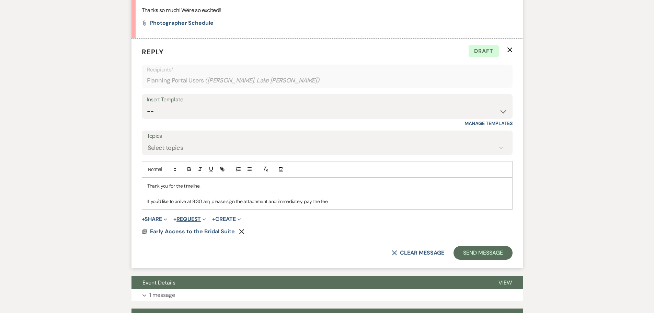
click at [191, 217] on button "+ Request Expand" at bounding box center [189, 218] width 33 height 5
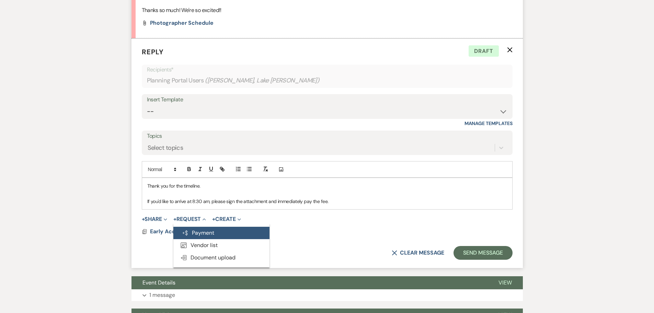
click at [201, 229] on button "Generate Payment Payment" at bounding box center [221, 232] width 96 height 12
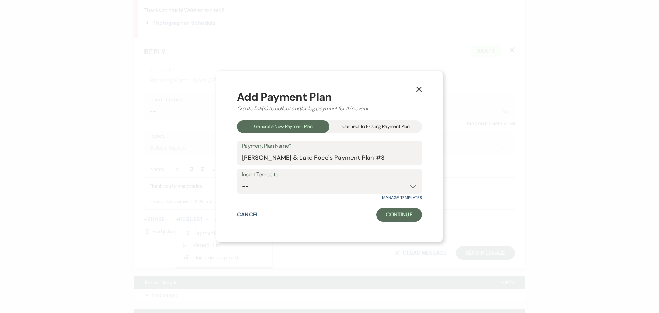
click at [382, 130] on div "Connect to Existing Payment Plan" at bounding box center [375, 126] width 93 height 13
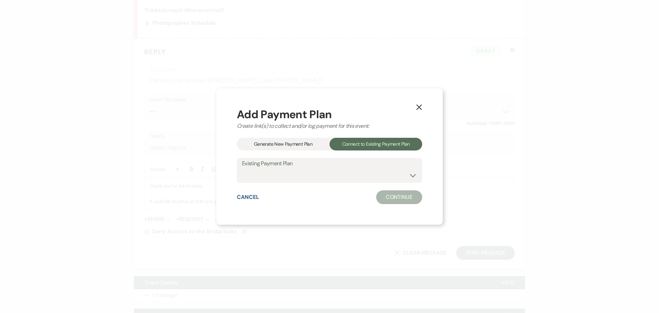
click at [350, 168] on label "Existing Payment Plan" at bounding box center [329, 163] width 175 height 10
click at [350, 172] on select "Jennifer Jenkinson & Lake Foco's Payment Plan #3 Jennifer Jenkinson & Lake Foco…" at bounding box center [329, 174] width 175 height 13
select select "18588"
click at [242, 168] on select "Jennifer Jenkinson & Lake Foco's Payment Plan #3 Jennifer Jenkinson & Lake Foco…" at bounding box center [329, 174] width 175 height 13
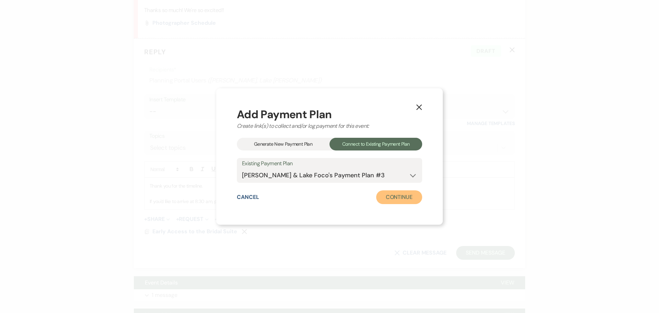
click at [396, 196] on button "Continue" at bounding box center [399, 197] width 46 height 14
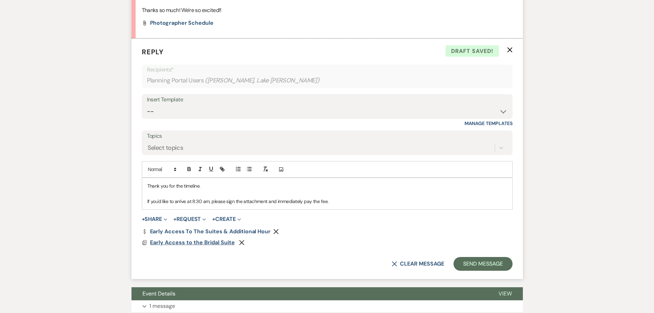
click at [224, 241] on span "Early Access to the Bridal Suite" at bounding box center [192, 241] width 85 height 7
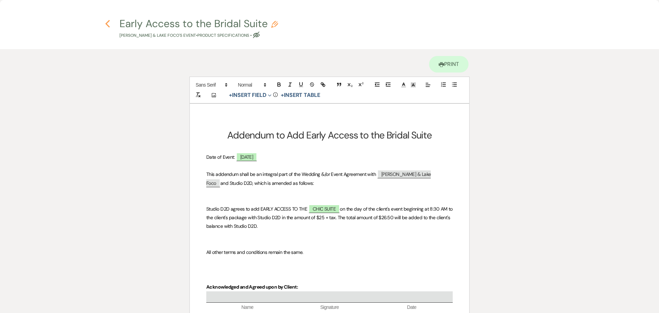
click at [107, 24] on icon "Previous" at bounding box center [107, 24] width 5 height 8
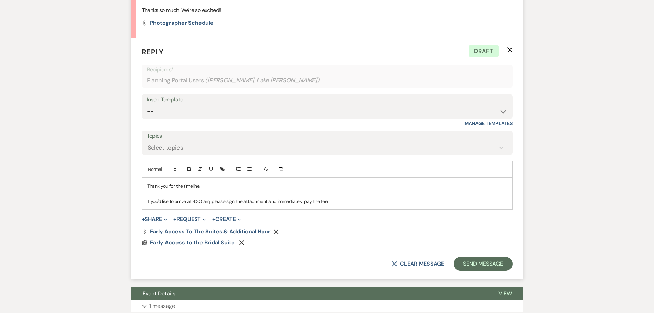
click at [273, 231] on icon "Remove" at bounding box center [275, 230] width 5 height 5
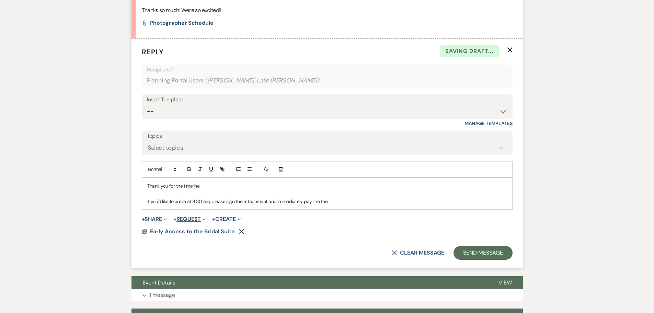
click at [193, 216] on button "+ Request Expand" at bounding box center [189, 218] width 33 height 5
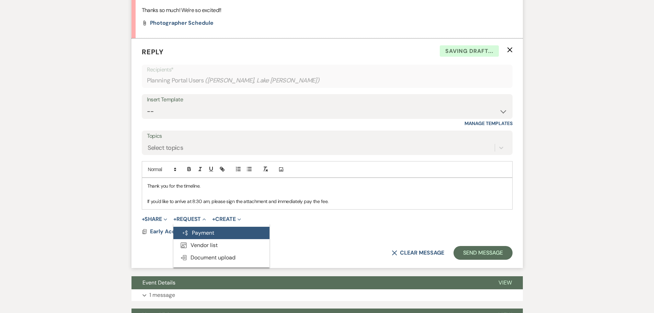
click at [210, 233] on button "Generate Payment Payment" at bounding box center [221, 232] width 96 height 12
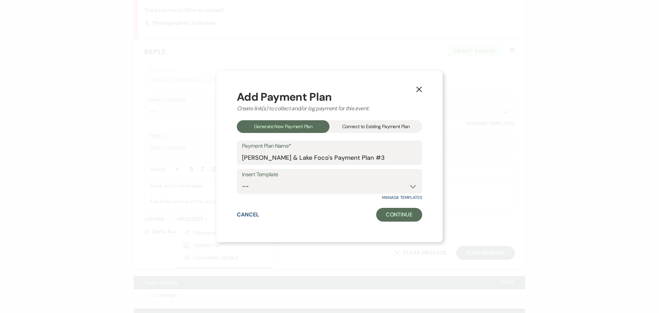
click at [343, 128] on div "Connect to Existing Payment Plan" at bounding box center [375, 126] width 93 height 13
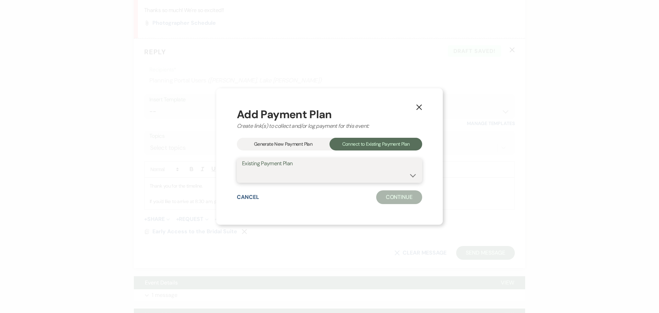
click at [308, 172] on select "Jennifer Jenkinson & Lake Foco's Payment Plan #3 Jennifer Jenkinson & Lake Foco…" at bounding box center [329, 174] width 175 height 13
select select "18588"
click at [242, 168] on select "Jennifer Jenkinson & Lake Foco's Payment Plan #3 Jennifer Jenkinson & Lake Foco…" at bounding box center [329, 174] width 175 height 13
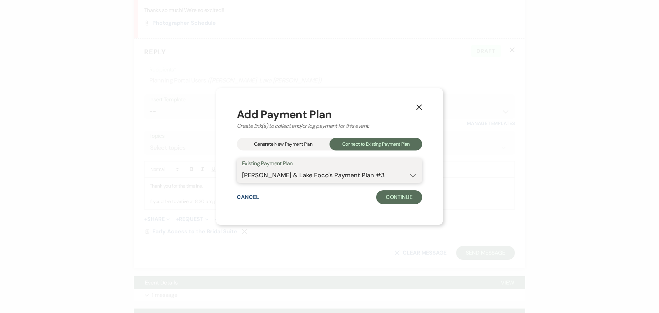
click at [370, 175] on select "Jennifer Jenkinson & Lake Foco's Payment Plan #3 Jennifer Jenkinson & Lake Foco…" at bounding box center [329, 174] width 175 height 13
click at [242, 168] on select "Jennifer Jenkinson & Lake Foco's Payment Plan #3 Jennifer Jenkinson & Lake Foco…" at bounding box center [329, 174] width 175 height 13
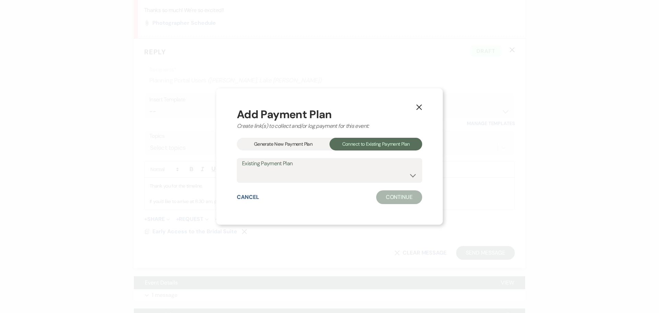
click at [393, 196] on button "Continue" at bounding box center [399, 197] width 46 height 14
click at [346, 143] on div "Connect to Existing Payment Plan" at bounding box center [375, 144] width 93 height 13
click at [336, 173] on select "Jennifer Jenkinson & Lake Foco's Payment Plan #3 Jennifer Jenkinson & Lake Foco…" at bounding box center [329, 174] width 175 height 13
select select "10127"
click at [242, 168] on select "Jennifer Jenkinson & Lake Foco's Payment Plan #3 Jennifer Jenkinson & Lake Foco…" at bounding box center [329, 174] width 175 height 13
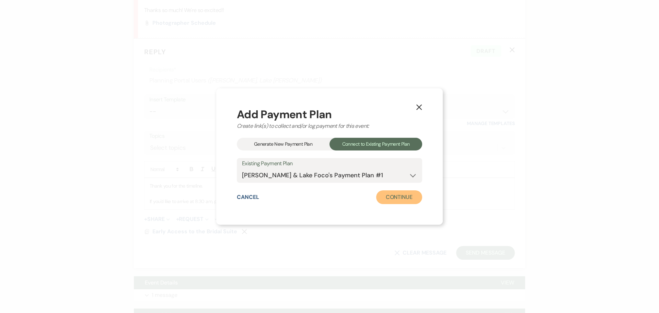
click at [386, 197] on button "Continue" at bounding box center [399, 197] width 46 height 14
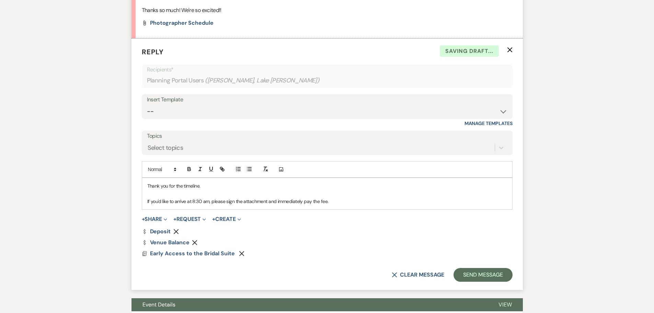
click at [196, 242] on icon "Remove" at bounding box center [194, 241] width 5 height 5
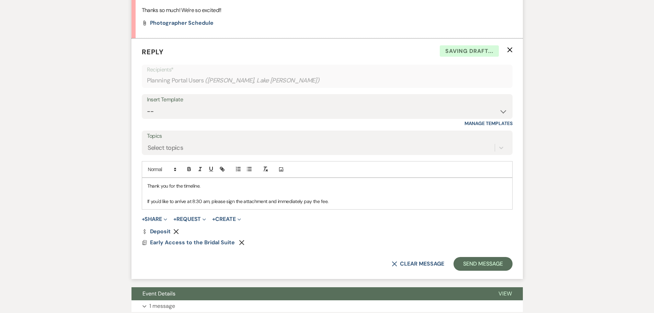
click at [176, 232] on use "button" at bounding box center [176, 231] width 5 height 5
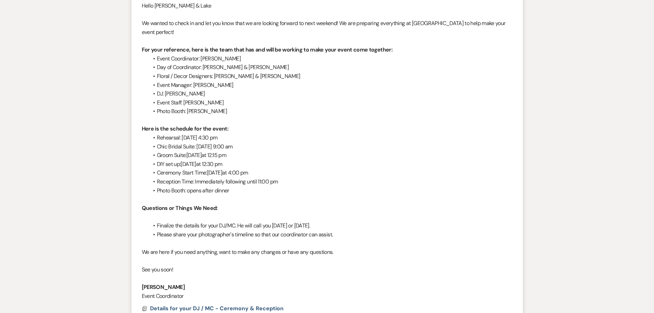
scroll to position [132, 0]
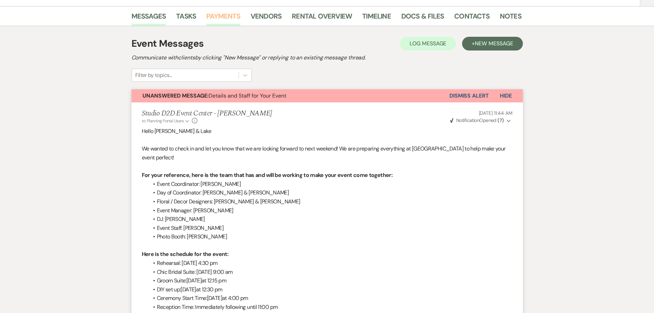
click at [218, 16] on link "Payments" at bounding box center [223, 18] width 34 height 15
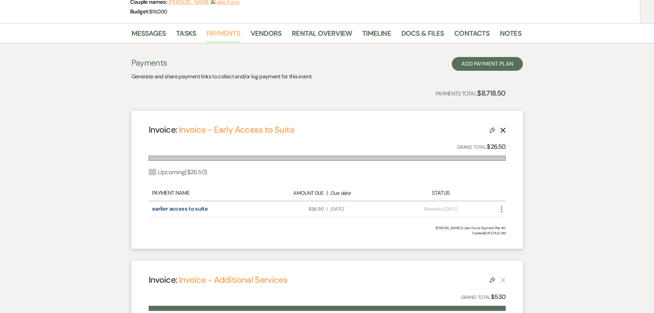
scroll to position [103, 0]
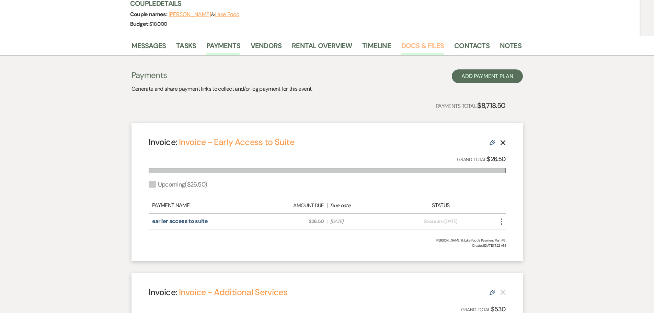
click at [415, 47] on link "Docs & Files" at bounding box center [422, 47] width 43 height 15
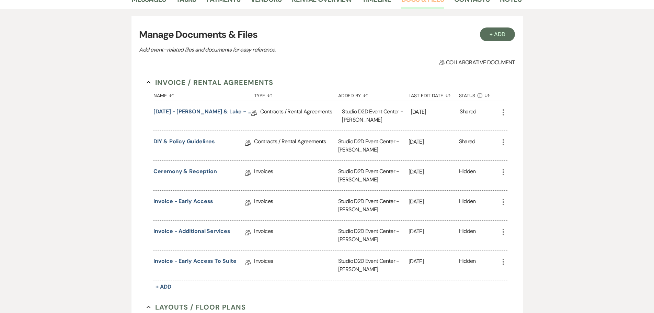
scroll to position [137, 0]
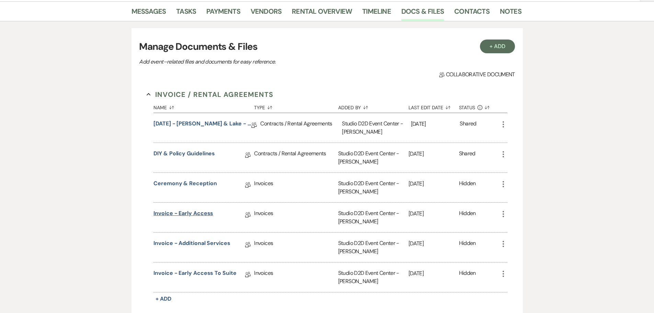
click at [192, 213] on link "Invoice - Early Access" at bounding box center [183, 214] width 60 height 11
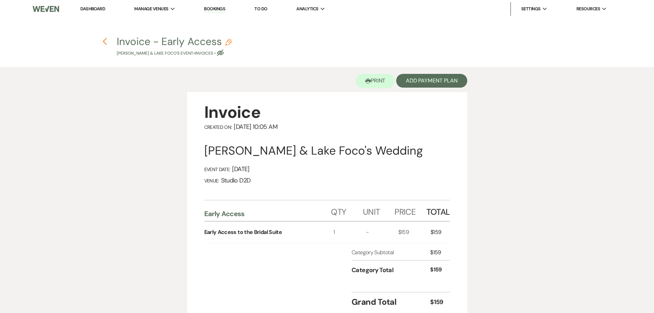
click at [105, 40] on use "button" at bounding box center [105, 42] width 4 height 8
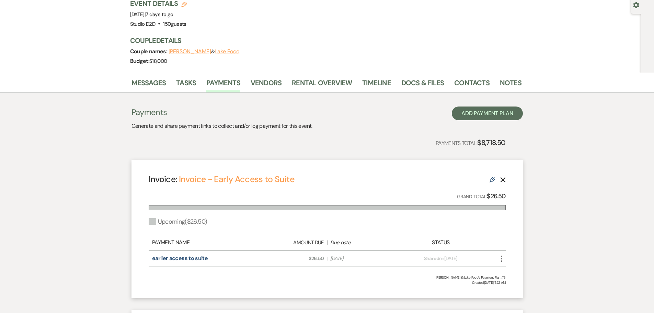
scroll to position [14, 0]
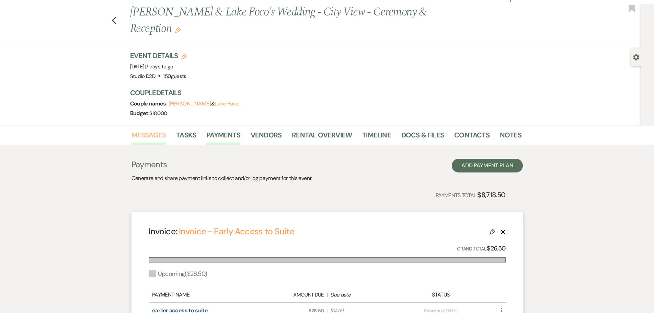
click at [158, 134] on link "Messages" at bounding box center [148, 136] width 35 height 15
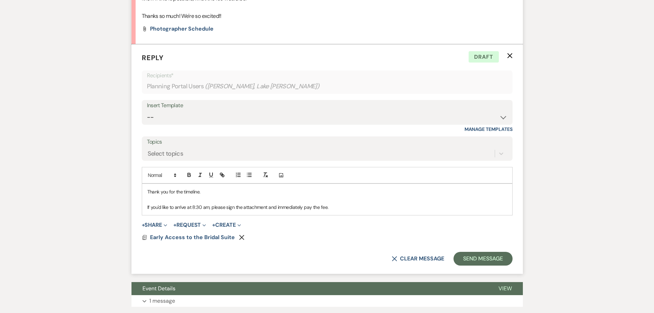
scroll to position [815, 0]
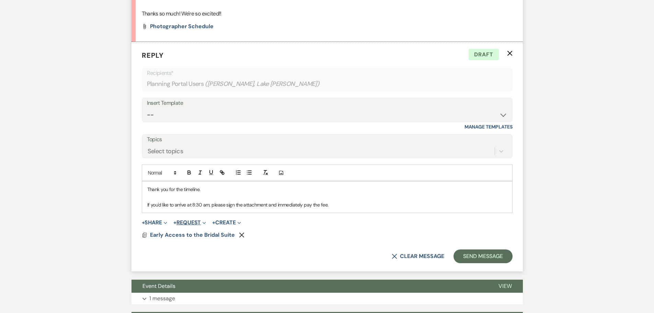
click at [197, 221] on button "+ Request Expand" at bounding box center [189, 222] width 33 height 5
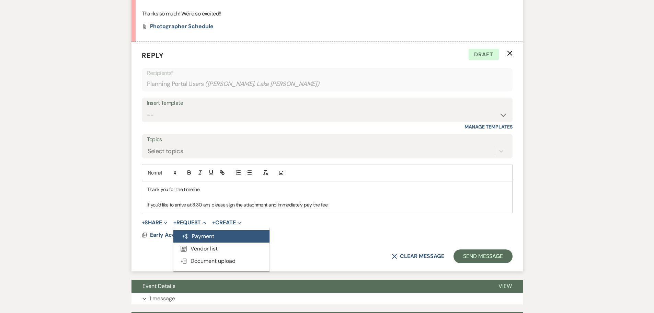
click at [207, 234] on button "Generate Payment Payment" at bounding box center [221, 236] width 96 height 12
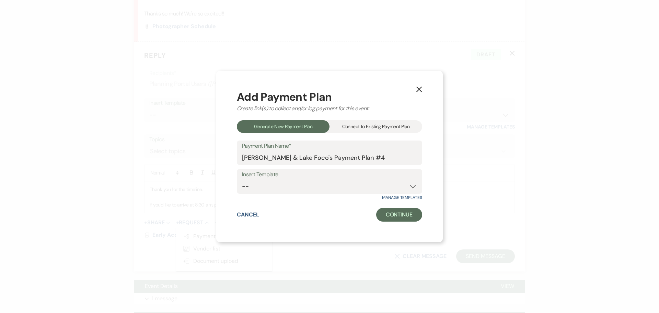
click at [354, 130] on div "Connect to Existing Payment Plan" at bounding box center [375, 126] width 93 height 13
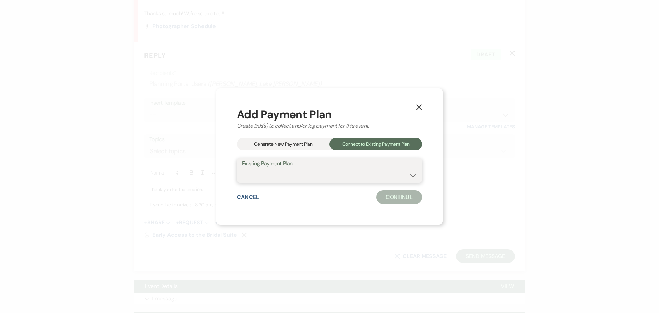
click at [344, 174] on select "Jennifer Jenkinson & Lake Foco's Payment Plan #3 Jennifer Jenkinson & Lake Foco…" at bounding box center [329, 174] width 175 height 13
select select "18588"
click at [242, 168] on select "Jennifer Jenkinson & Lake Foco's Payment Plan #3 Jennifer Jenkinson & Lake Foco…" at bounding box center [329, 174] width 175 height 13
click at [387, 197] on button "Continue" at bounding box center [399, 197] width 46 height 14
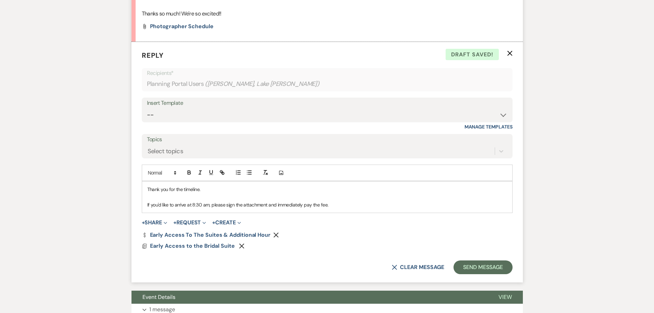
click at [275, 234] on icon "Remove" at bounding box center [275, 234] width 5 height 5
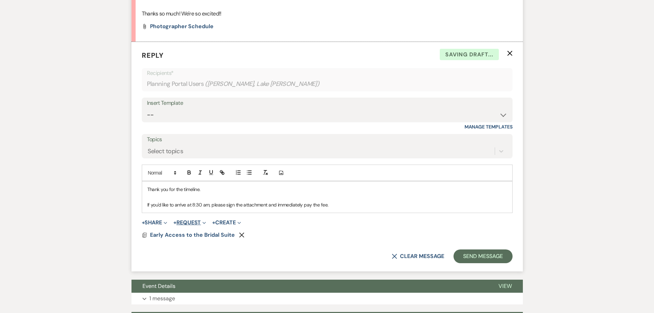
click at [196, 222] on button "+ Request Expand" at bounding box center [189, 222] width 33 height 5
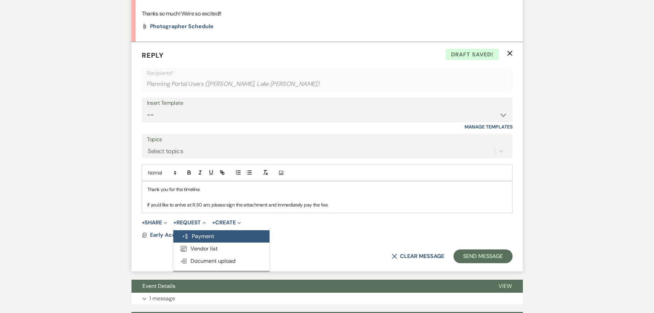
click at [200, 239] on button "Generate Payment Payment" at bounding box center [221, 236] width 96 height 12
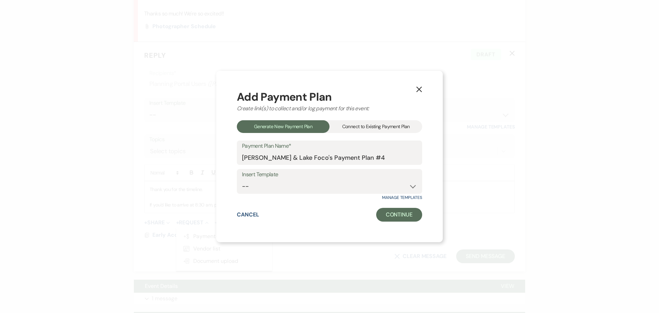
click at [364, 128] on div "Connect to Existing Payment Plan" at bounding box center [375, 126] width 93 height 13
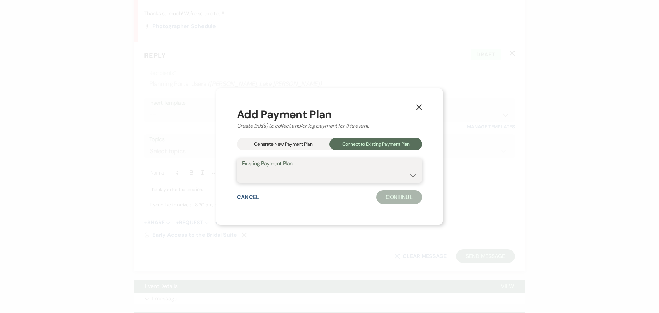
click at [355, 173] on select "Jennifer Jenkinson & Lake Foco's Payment Plan #3 Jennifer Jenkinson & Lake Foco…" at bounding box center [329, 174] width 175 height 13
select select "25513"
click at [242, 168] on select "Jennifer Jenkinson & Lake Foco's Payment Plan #3 Jennifer Jenkinson & Lake Foco…" at bounding box center [329, 174] width 175 height 13
click at [393, 194] on button "Continue" at bounding box center [399, 197] width 46 height 14
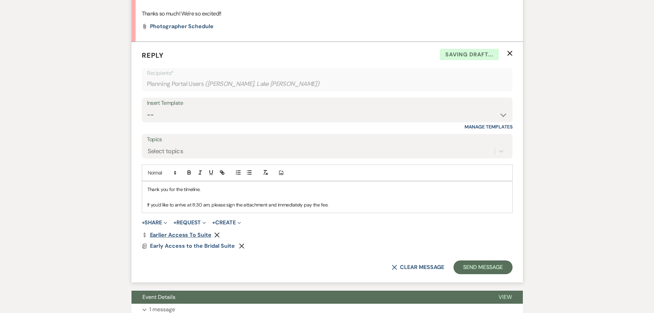
click at [203, 235] on link "Dollar Payment earlier access to suite" at bounding box center [177, 234] width 70 height 5
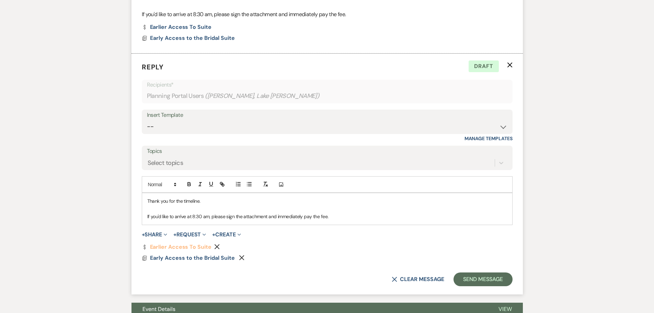
scroll to position [918, 0]
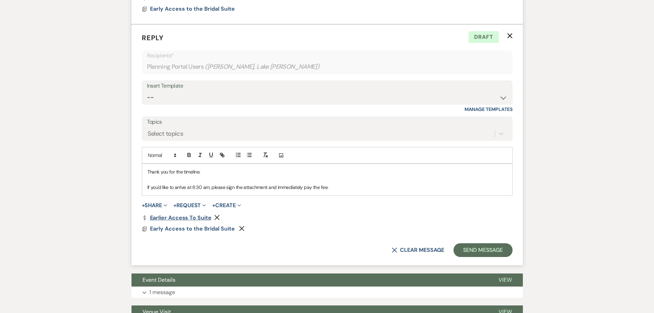
click at [203, 217] on link "Dollar Payment earlier access to suite" at bounding box center [177, 217] width 70 height 5
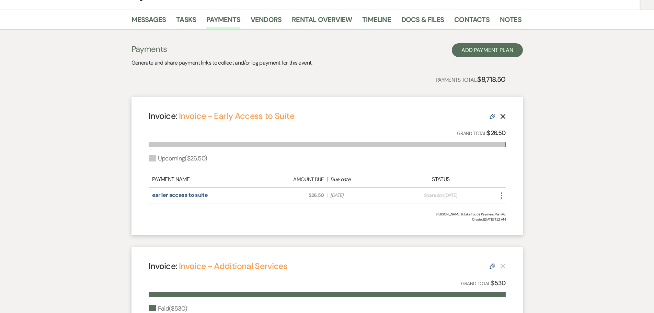
scroll to position [34, 0]
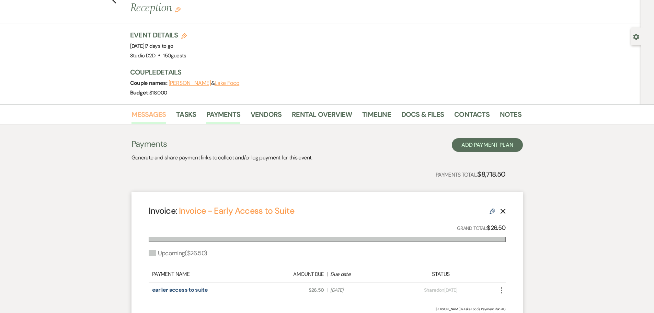
click at [160, 117] on link "Messages" at bounding box center [148, 116] width 35 height 15
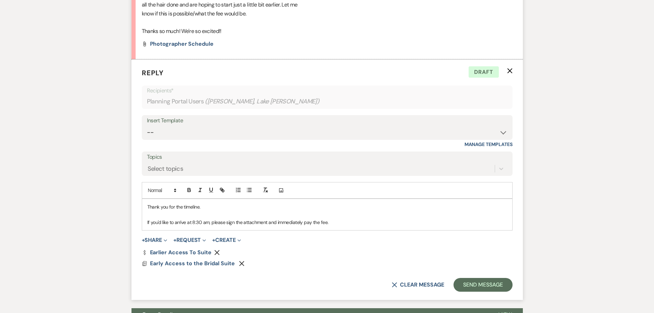
scroll to position [809, 0]
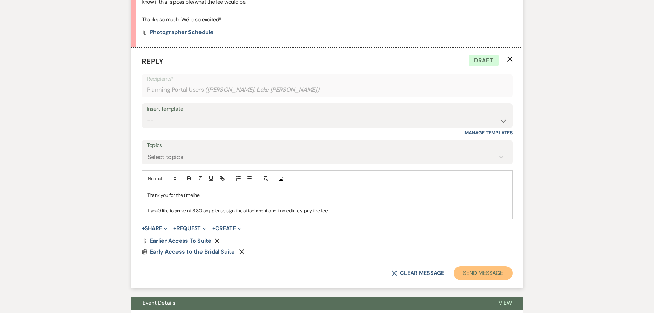
click at [484, 270] on button "Send Message" at bounding box center [482, 273] width 59 height 14
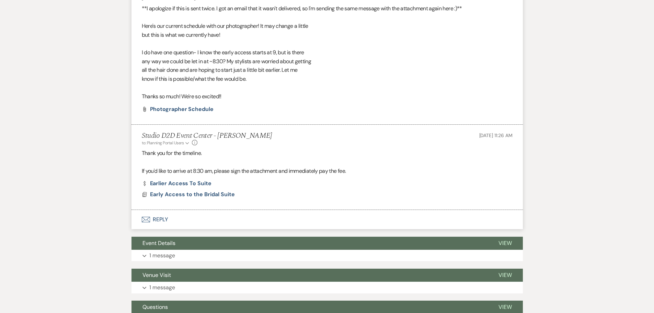
scroll to position [775, 0]
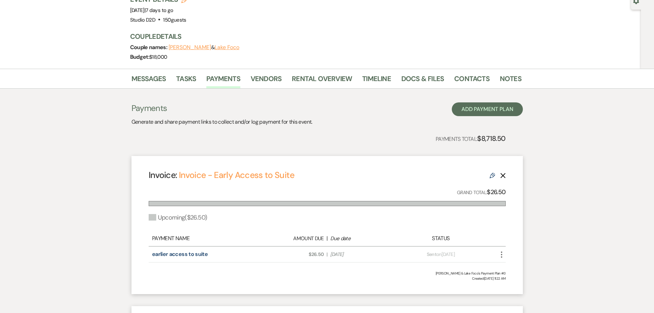
scroll to position [137, 0]
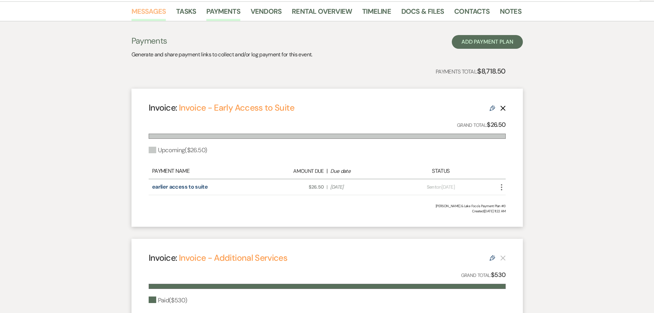
click at [147, 13] on link "Messages" at bounding box center [148, 13] width 35 height 15
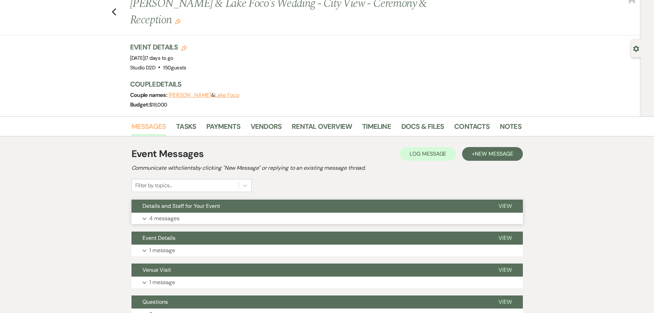
scroll to position [34, 0]
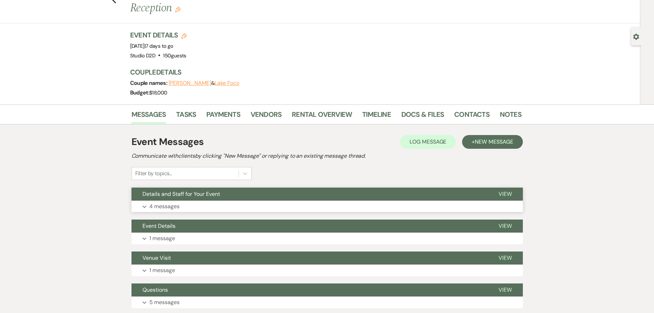
click at [180, 204] on button "Expand 4 messages" at bounding box center [326, 206] width 391 height 12
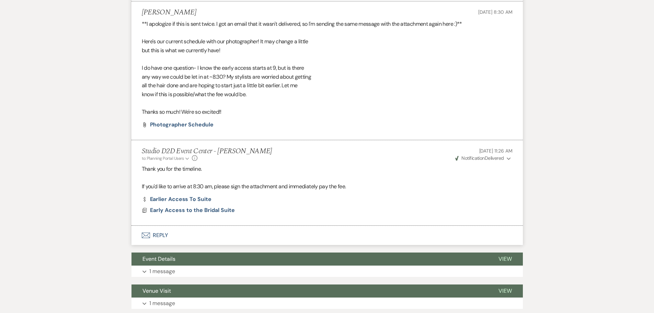
scroll to position [720, 0]
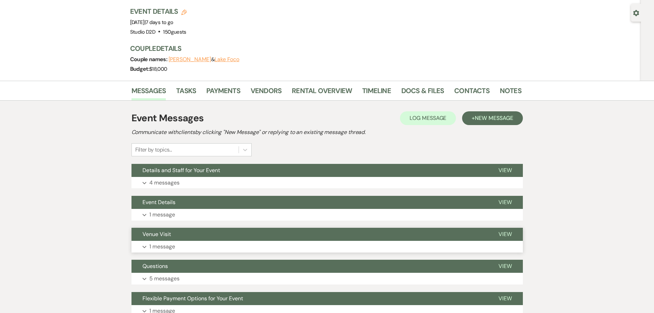
scroll to position [54, 0]
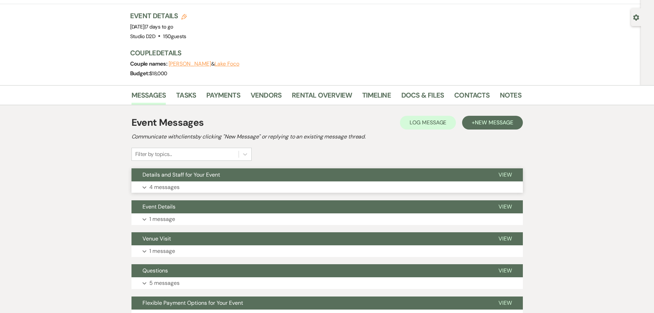
click at [170, 189] on p "4 messages" at bounding box center [164, 187] width 30 height 9
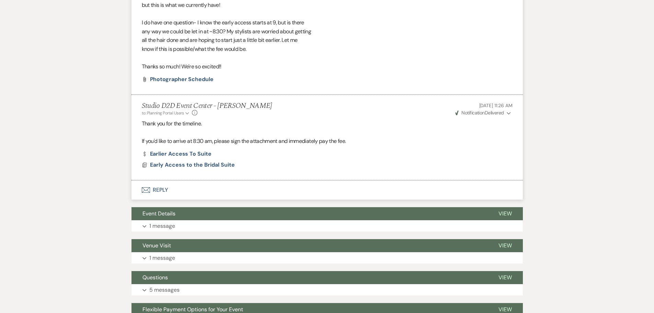
scroll to position [774, 0]
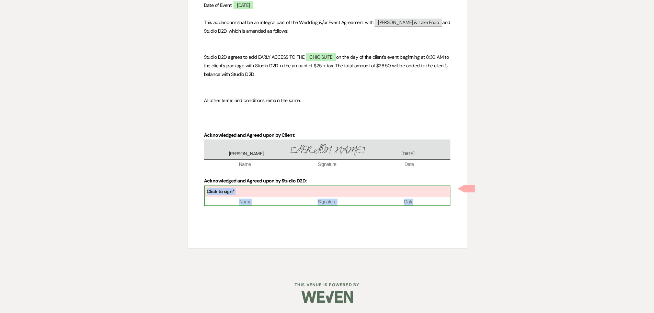
click at [287, 192] on div "Click to sign*" at bounding box center [326, 191] width 245 height 11
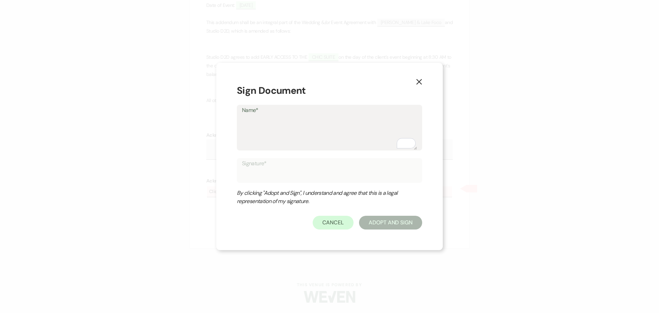
type textarea "K"
type input "K"
type textarea "Kri"
type input "Kri"
type textarea "Kris"
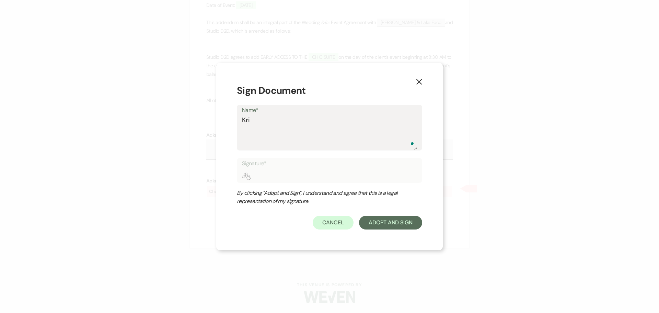
type input "Kris"
type textarea "Krist"
type input "Krist"
type textarea "Krista"
type input "Krista"
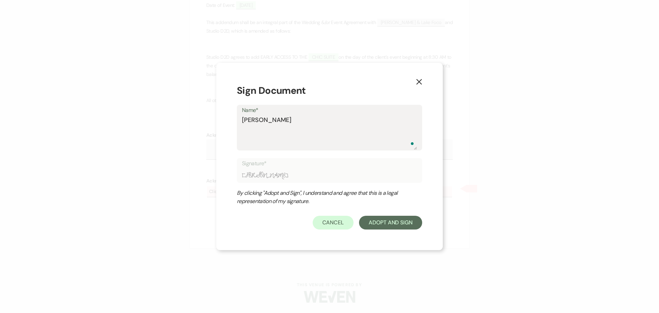
type textarea "[PERSON_NAME]"
type input "[PERSON_NAME]"
type textarea "[PERSON_NAME]"
click at [401, 226] on button "Adopt And Sign" at bounding box center [390, 222] width 63 height 14
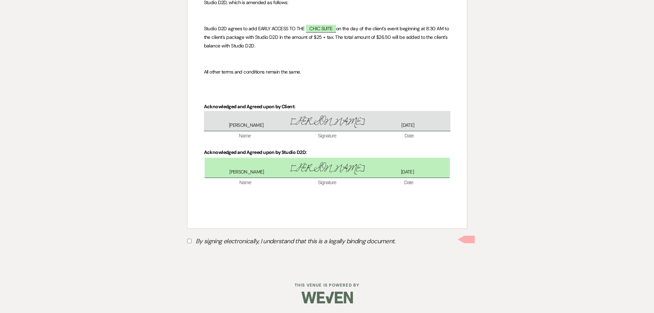
scroll to position [164, 0]
click at [189, 239] on input "By signing electronically, I understand that this is a legally binding document." at bounding box center [189, 240] width 4 height 4
checkbox input "true"
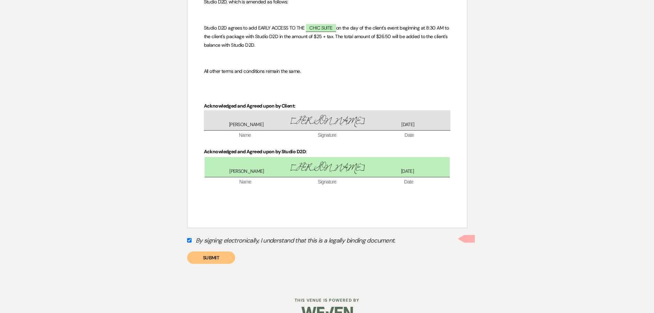
click at [213, 258] on button "Submit" at bounding box center [211, 257] width 48 height 12
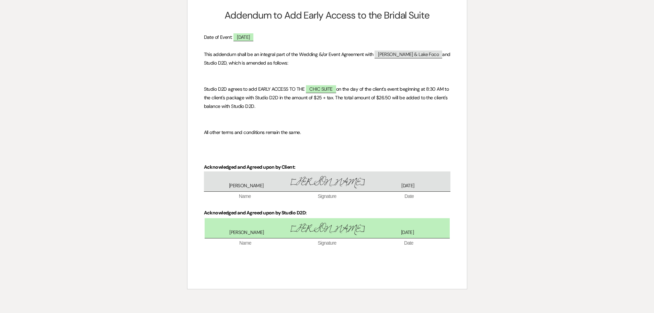
scroll to position [0, 0]
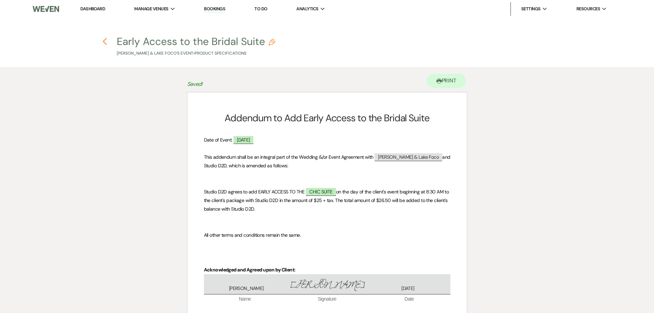
click at [106, 42] on icon "Previous" at bounding box center [104, 41] width 5 height 8
click at [105, 40] on use "button" at bounding box center [105, 42] width 4 height 8
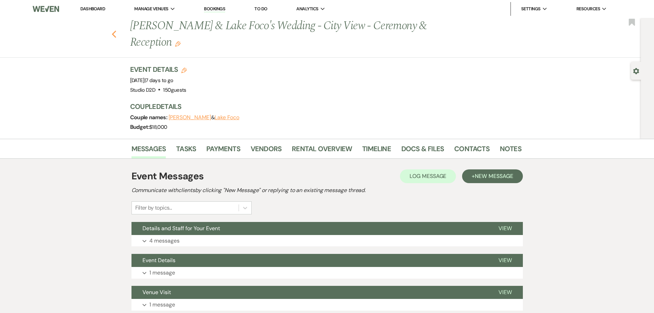
click at [116, 35] on use "button" at bounding box center [113, 35] width 4 height 8
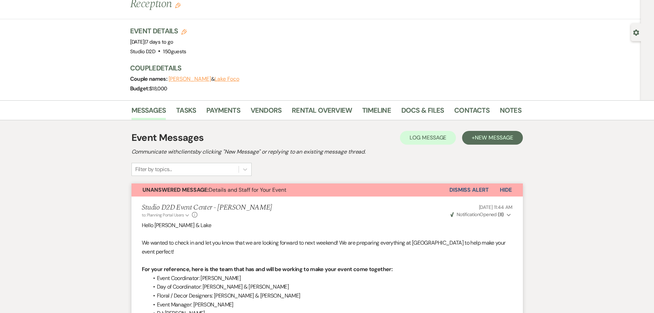
scroll to position [34, 0]
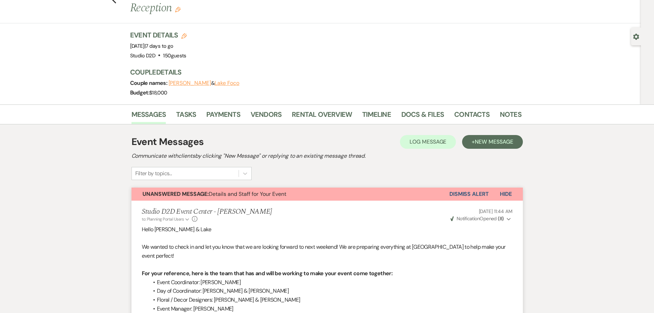
click at [473, 194] on button "Dismiss Alert" at bounding box center [468, 193] width 39 height 13
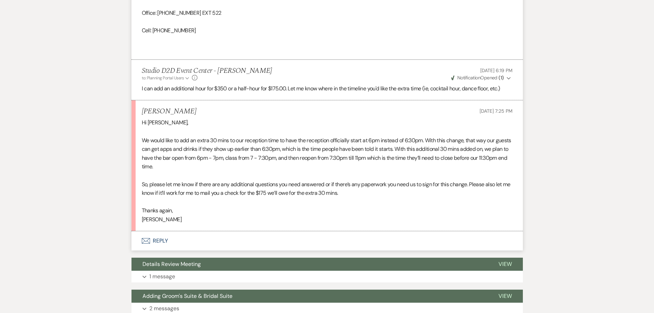
scroll to position [668, 0]
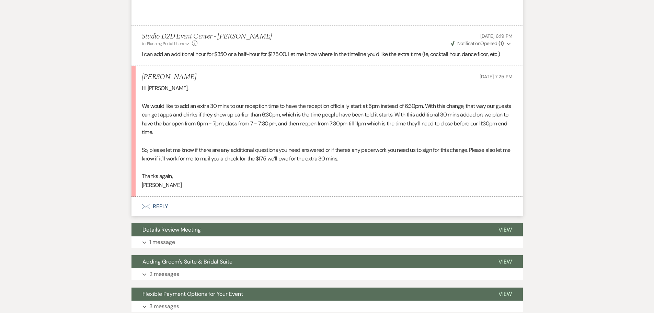
click at [166, 204] on button "Envelope Reply" at bounding box center [326, 206] width 391 height 19
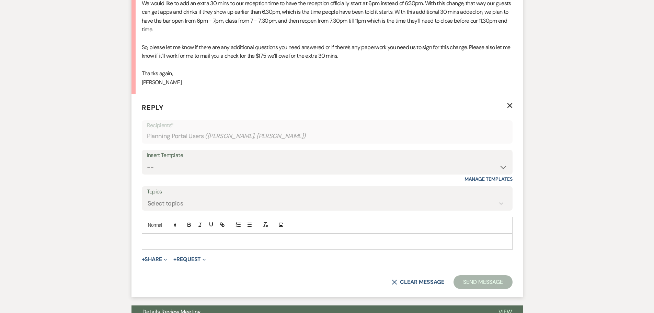
scroll to position [771, 0]
click at [160, 256] on button "+ Share Expand" at bounding box center [155, 258] width 26 height 5
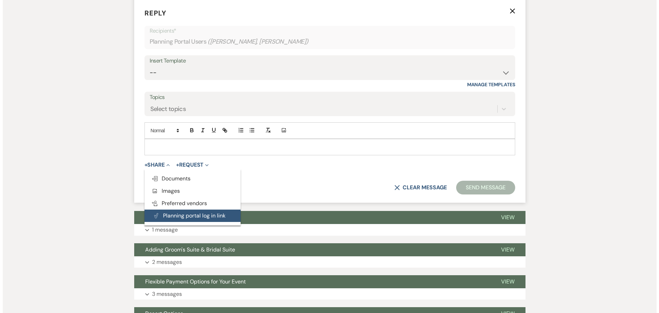
scroll to position [874, 0]
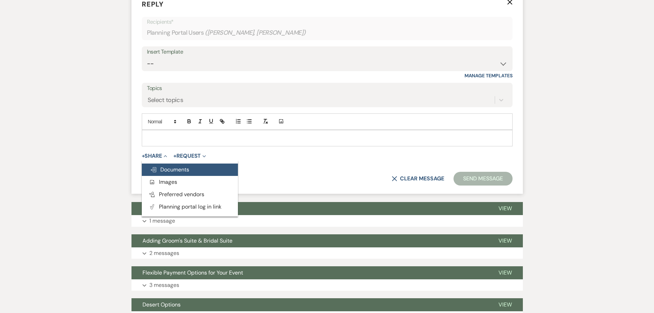
click at [184, 171] on span "Doc Upload Documents" at bounding box center [169, 169] width 39 height 7
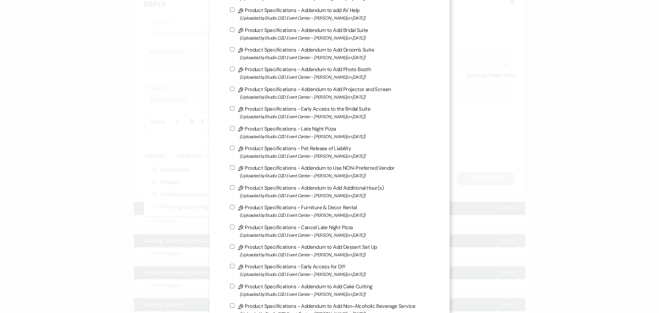
scroll to position [480, 0]
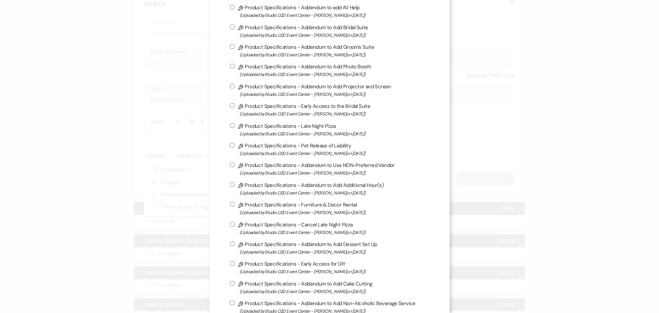
click at [288, 185] on label "Pencil Product Specifications - Addendum to Add Additional Hour(s) (Uploaded by…" at bounding box center [329, 188] width 199 height 16
click at [234, 185] on input "Pencil Product Specifications - Addendum to Add Additional Hour(s) (Uploaded by…" at bounding box center [232, 184] width 4 height 4
checkbox input "true"
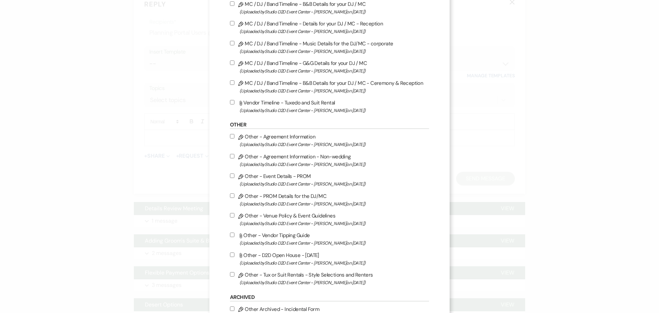
scroll to position [1059, 0]
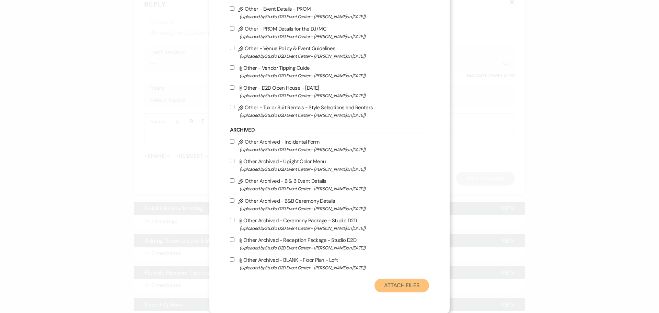
click at [411, 286] on button "Attach Files" at bounding box center [401, 285] width 55 height 14
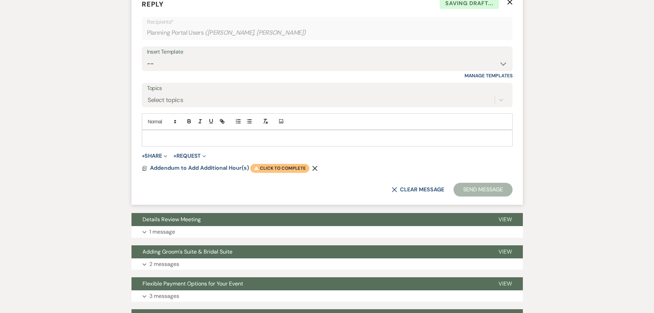
click at [275, 165] on span "Warning Click to complete" at bounding box center [279, 168] width 59 height 9
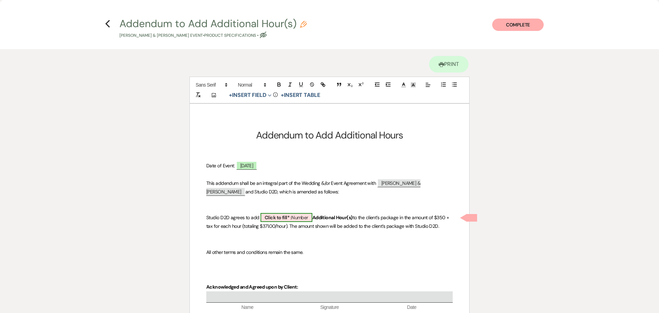
click at [295, 215] on span "Click to fill* : Number" at bounding box center [286, 217] width 52 height 9
select select "owner"
select select "Number"
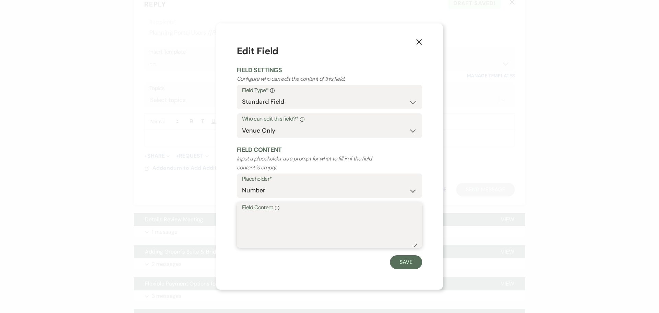
click at [295, 217] on textarea "Field Content Info" at bounding box center [329, 229] width 175 height 34
type textarea "30 Minutes (1/2 hour)"
click at [408, 264] on button "Save" at bounding box center [406, 262] width 32 height 14
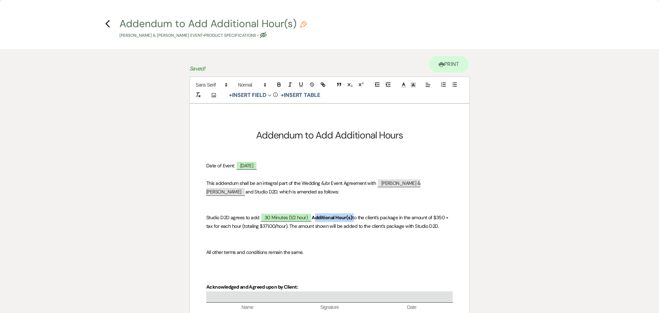
drag, startPoint x: 356, startPoint y: 219, endPoint x: 315, endPoint y: 219, distance: 41.2
click at [315, 219] on p "Studio D2D agrees to add 30 Minutes (1/2 hour) Additional Hour(s) to the client…" at bounding box center [329, 221] width 246 height 17
drag, startPoint x: 419, startPoint y: 218, endPoint x: 370, endPoint y: 180, distance: 61.1
click at [399, 217] on span "o the client’s package in the amount of $350 + tax for each hour (totaling $371…" at bounding box center [325, 221] width 239 height 15
drag, startPoint x: 255, startPoint y: 226, endPoint x: 412, endPoint y: 217, distance: 157.4
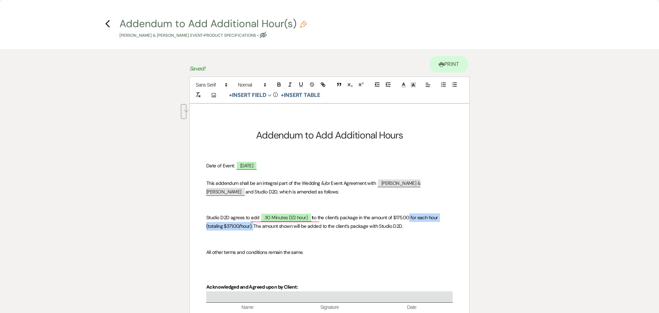
click at [412, 217] on span "o the client’s package in the amount of $175.00 for each hour (totaling $371.00…" at bounding box center [322, 221] width 233 height 15
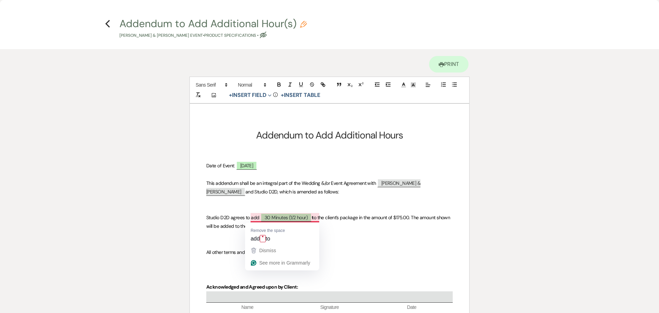
click at [360, 243] on p "To enrich screen reader interactions, please activate Accessibility in Grammarl…" at bounding box center [329, 243] width 246 height 9
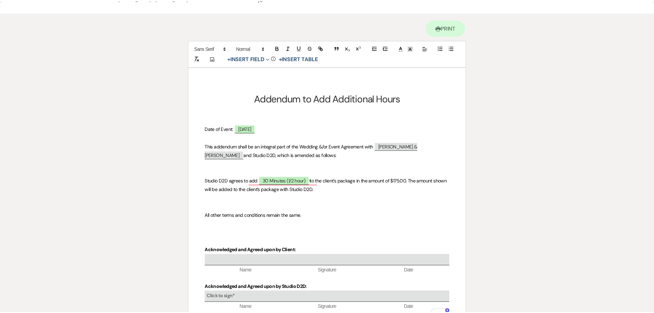
scroll to position [0, 0]
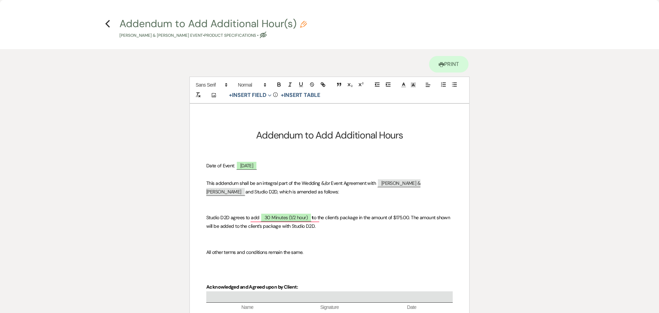
click at [302, 25] on icon "Pencil" at bounding box center [303, 24] width 7 height 7
select select "21"
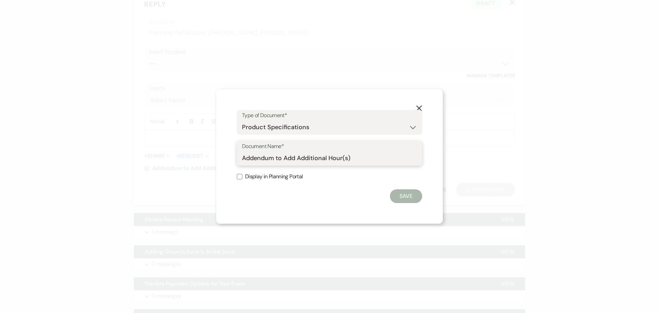
drag, startPoint x: 353, startPoint y: 158, endPoint x: 298, endPoint y: 155, distance: 54.7
click at [298, 155] on input "Addendum to Add Additional Hour(s)" at bounding box center [329, 157] width 175 height 13
click at [334, 157] on input "Addendum to Add Additional Hour(s)" at bounding box center [329, 157] width 175 height 13
drag, startPoint x: 351, startPoint y: 159, endPoint x: 330, endPoint y: 157, distance: 21.0
click at [330, 157] on input "Addendum to Add Additional Hour(s)" at bounding box center [329, 157] width 175 height 13
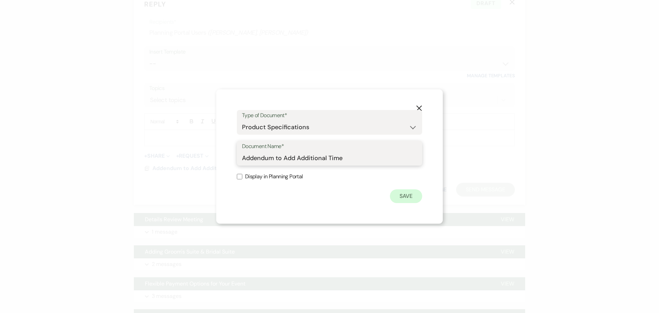
type input "Addendum to Add Additional Time"
click at [404, 195] on button "Save" at bounding box center [406, 196] width 32 height 14
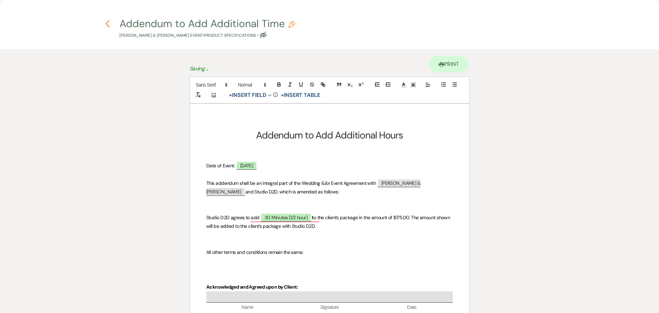
click at [109, 25] on icon "Previous" at bounding box center [107, 24] width 5 height 8
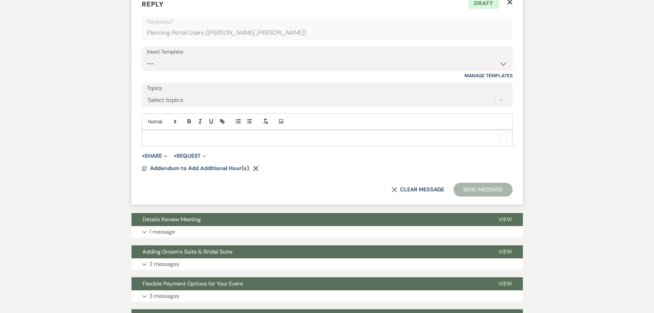
click at [197, 139] on p "To enrich screen reader interactions, please activate Accessibility in Grammarl…" at bounding box center [327, 138] width 360 height 8
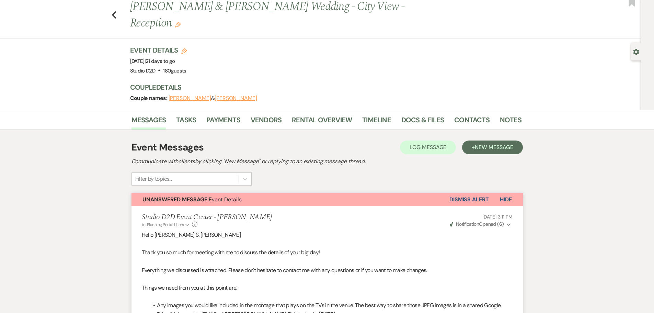
scroll to position [16, 0]
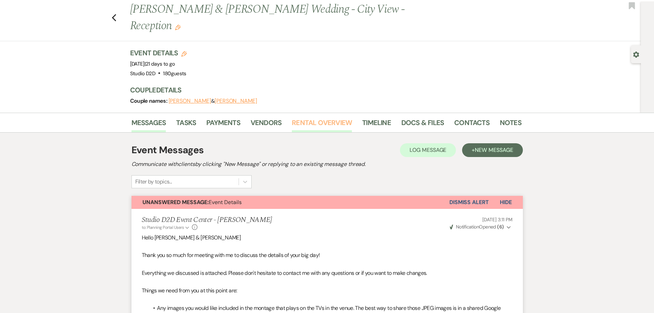
click at [321, 125] on link "Rental Overview" at bounding box center [322, 124] width 60 height 15
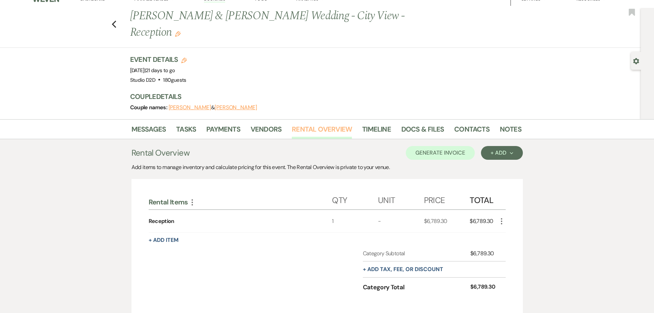
scroll to position [5, 0]
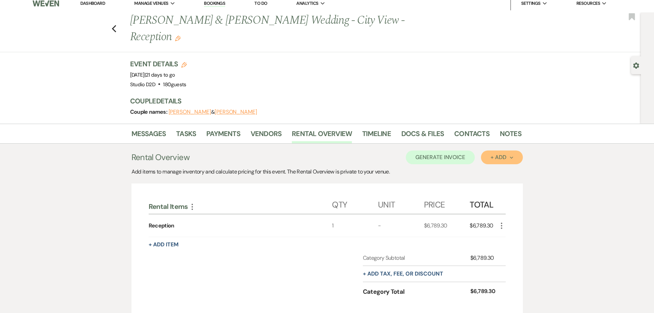
click at [487, 158] on button "+ Add Next" at bounding box center [502, 157] width 42 height 14
click at [493, 172] on button "Item" at bounding box center [498, 172] width 35 height 11
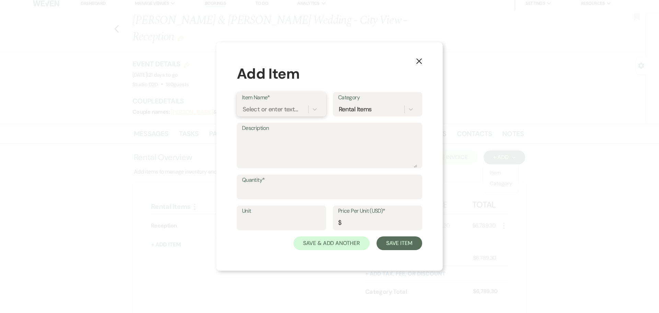
click at [286, 110] on div "Select or enter text..." at bounding box center [270, 109] width 55 height 9
type input "Additional Time"
click at [282, 126] on div "+ Add "Additional Time"" at bounding box center [281, 127] width 79 height 14
click at [343, 111] on div "Rental Items" at bounding box center [355, 109] width 33 height 9
type input "Added Time"
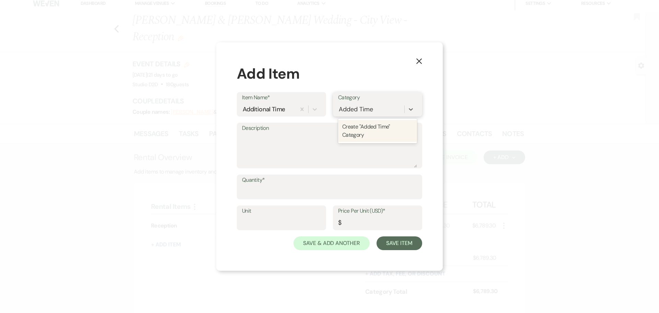
click at [366, 122] on div "Create "Added Time" Category" at bounding box center [377, 131] width 79 height 22
click at [297, 187] on input "Quantity*" at bounding box center [329, 191] width 175 height 13
type input "1"
click at [354, 220] on input "Price Per Unit (USD)*" at bounding box center [377, 222] width 79 height 13
type input "175.00"
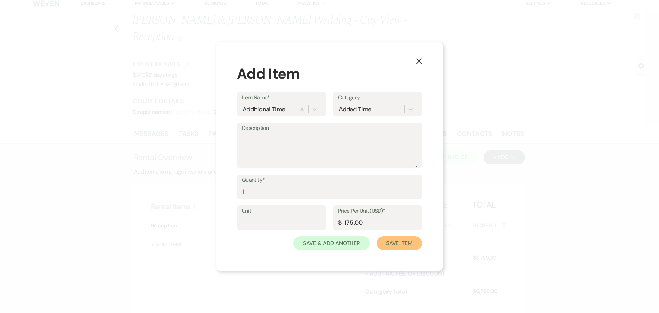
click at [400, 244] on button "Save Item" at bounding box center [399, 243] width 46 height 14
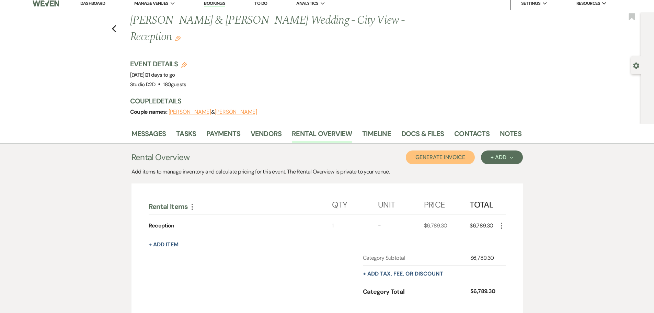
click at [433, 160] on button "Generate Invoice" at bounding box center [439, 157] width 69 height 14
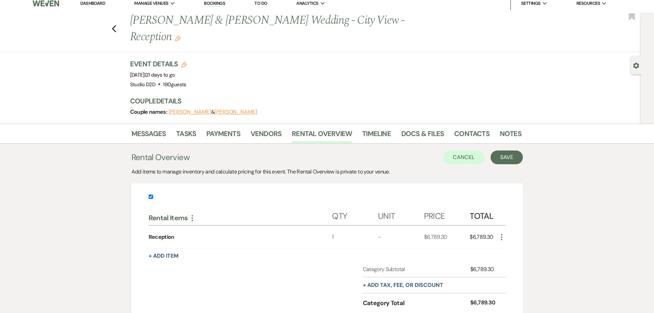
click at [151, 197] on input "checkbox" at bounding box center [151, 196] width 4 height 4
checkbox input "false"
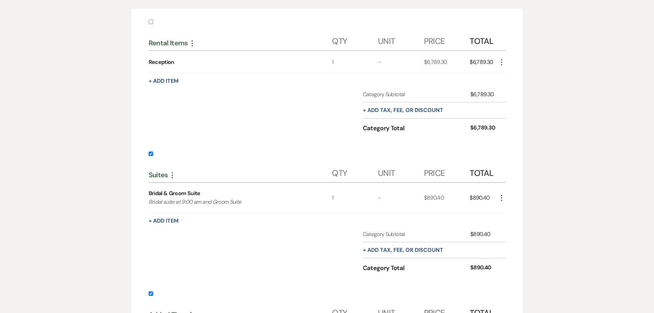
scroll to position [211, 0]
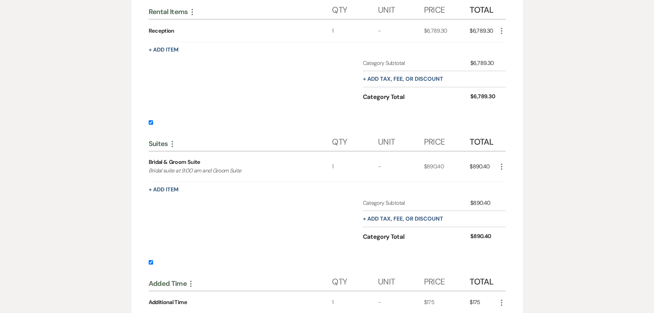
click at [152, 123] on input "checkbox" at bounding box center [151, 122] width 4 height 4
checkbox input "false"
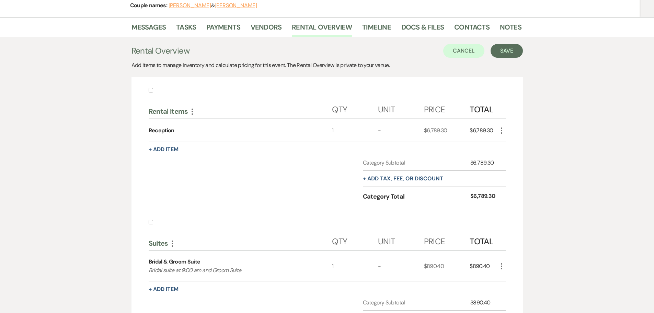
scroll to position [40, 0]
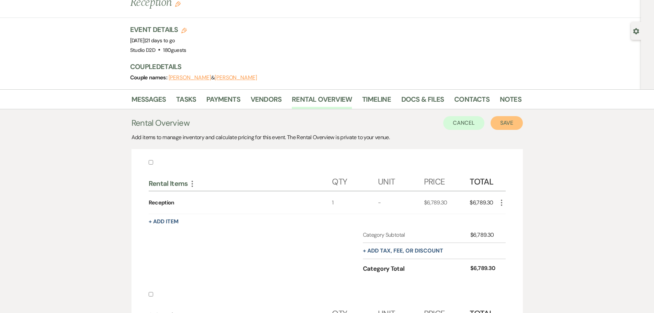
click at [505, 121] on button "Save" at bounding box center [506, 123] width 32 height 14
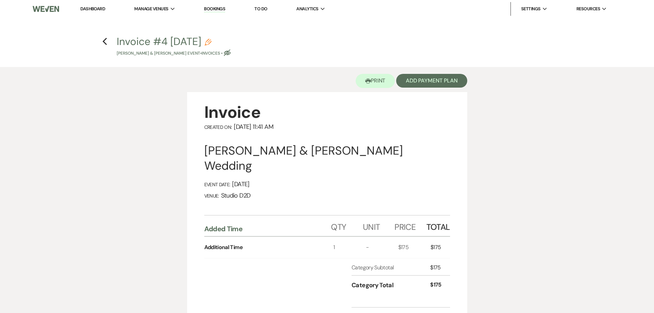
click at [211, 42] on icon "Pencil" at bounding box center [207, 42] width 7 height 7
select select "22"
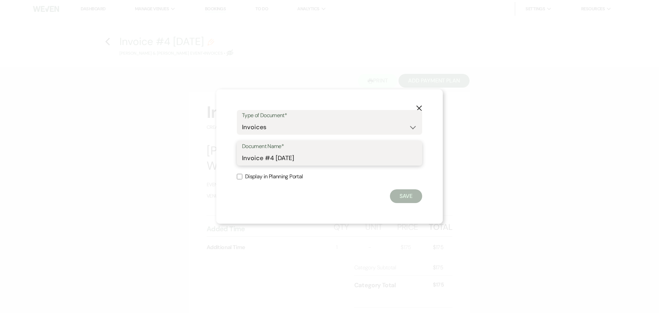
drag, startPoint x: 305, startPoint y: 158, endPoint x: 266, endPoint y: 158, distance: 39.1
click at [266, 158] on input "Invoice #4 9-19-2025" at bounding box center [329, 157] width 175 height 13
type input "Invoice -Additional Time"
click at [403, 195] on button "Save" at bounding box center [406, 196] width 32 height 14
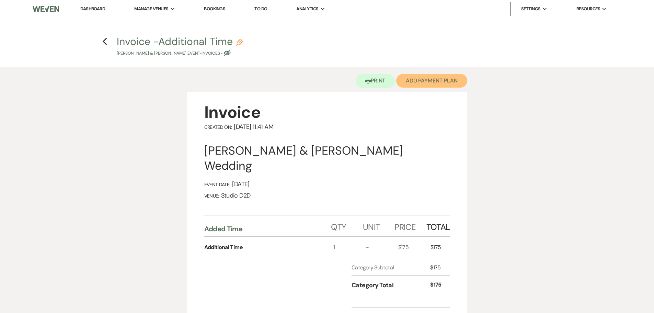
click at [427, 84] on button "Add Payment Plan" at bounding box center [431, 81] width 71 height 14
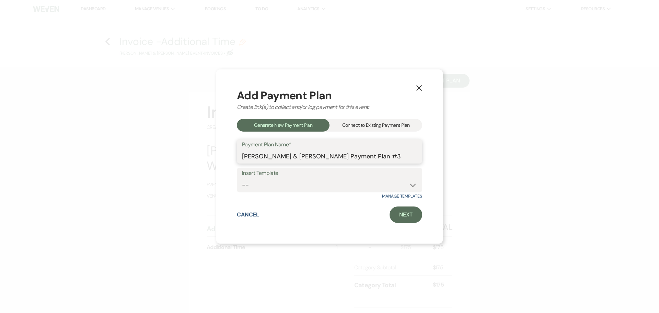
drag, startPoint x: 404, startPoint y: 156, endPoint x: 244, endPoint y: 158, distance: 159.9
click at [244, 158] on input "Heather Mouw & Spencer Nagelkirk's Payment Plan #3" at bounding box center [329, 155] width 175 height 13
type input "Additional Time"
click at [407, 217] on link "Next" at bounding box center [405, 214] width 33 height 16
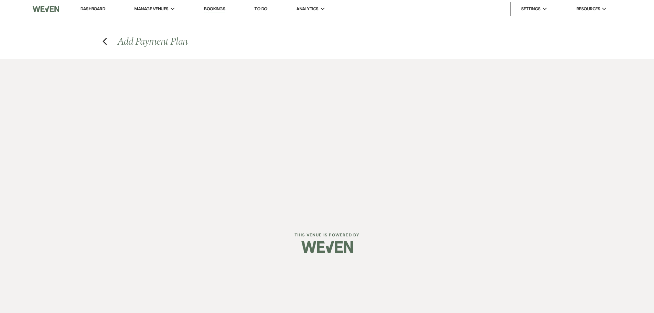
select select "28832"
select select "2"
select select "percentage"
select select "true"
select select "client"
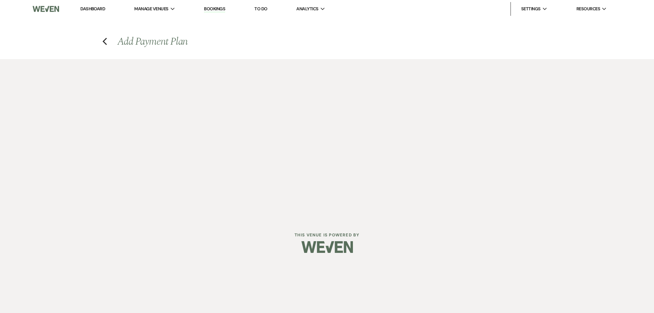
select select "weeks"
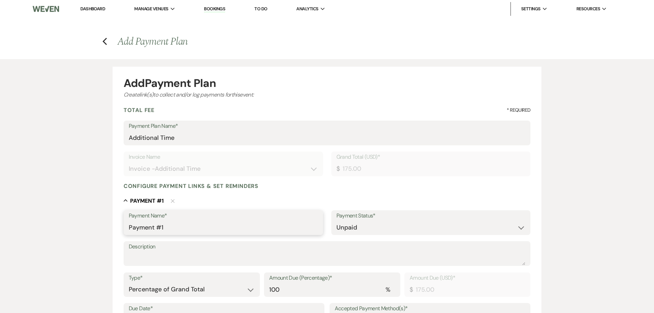
drag, startPoint x: 174, startPoint y: 226, endPoint x: 128, endPoint y: 230, distance: 46.8
click at [129, 231] on input "Payment #1" at bounding box center [223, 227] width 189 height 13
type input "Additional Time"
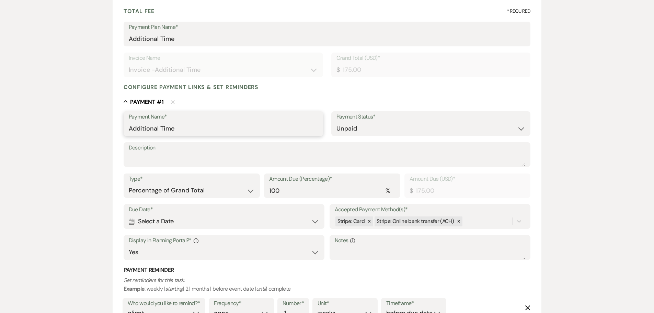
scroll to position [103, 0]
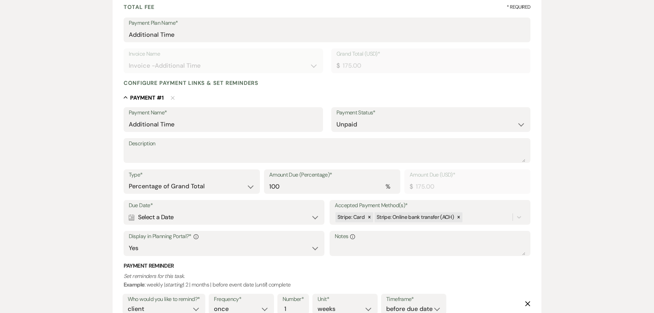
click at [213, 216] on div "Calendar Select a Date Expand" at bounding box center [224, 216] width 191 height 13
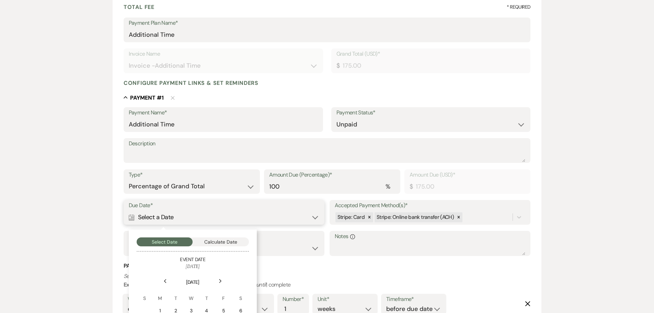
click at [221, 240] on button "Calculate Date" at bounding box center [220, 241] width 56 height 9
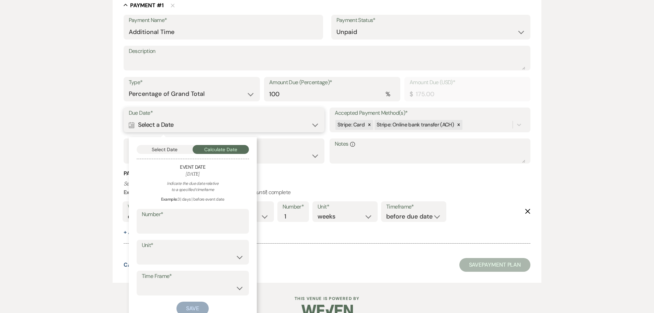
scroll to position [209, 0]
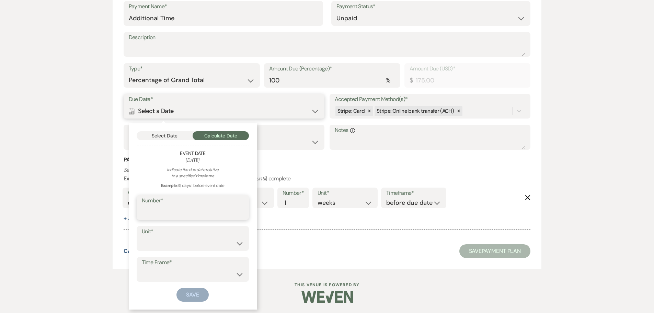
click at [214, 210] on input "Number*" at bounding box center [193, 211] width 102 height 13
type input "30"
click at [209, 247] on select "days weeks months" at bounding box center [193, 242] width 102 height 13
select select "day"
click at [142, 236] on select "days weeks months" at bounding box center [193, 242] width 102 height 13
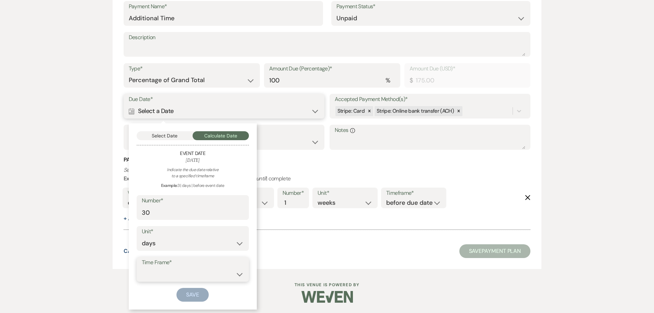
click at [210, 268] on select "before event date after event date after event is booked after today's date" at bounding box center [193, 273] width 102 height 13
select select "beforeEventDate"
click at [142, 267] on select "before event date after event date after event is booked after today's date" at bounding box center [193, 273] width 102 height 13
click at [191, 292] on button "Save" at bounding box center [192, 294] width 32 height 14
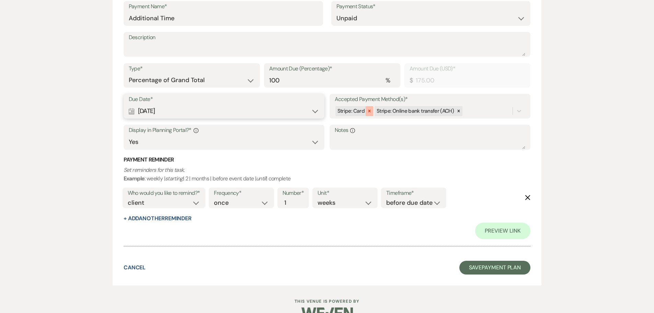
click at [367, 113] on icon at bounding box center [369, 110] width 5 height 5
click at [217, 113] on div "Calendar Sep 11, 2025 Expand" at bounding box center [224, 110] width 191 height 13
select select "day"
select select "beforeEventDate"
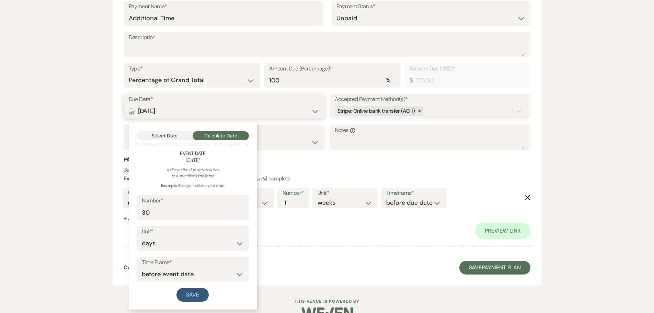
click at [178, 135] on button "Select Date" at bounding box center [165, 135] width 56 height 9
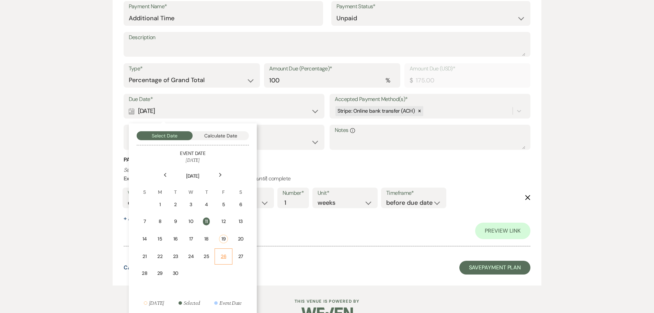
click at [223, 251] on td "26" at bounding box center [223, 256] width 18 height 16
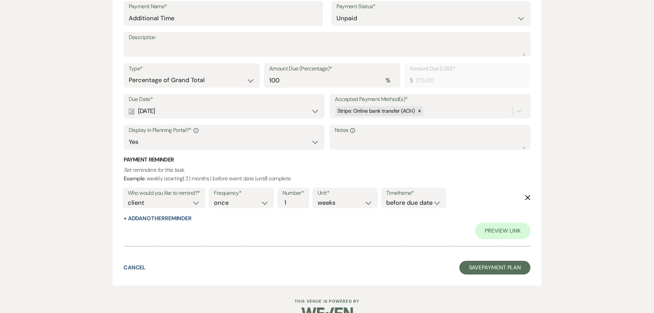
click at [261, 113] on div "Calendar Sep 26, 2025 Expand" at bounding box center [224, 110] width 191 height 13
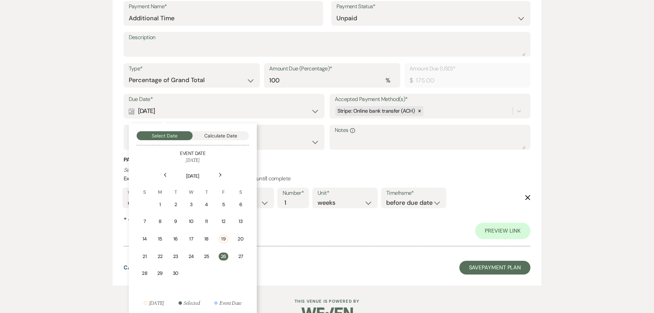
click at [261, 113] on div "Calendar Sep 26, 2025 Collapse" at bounding box center [224, 110] width 191 height 13
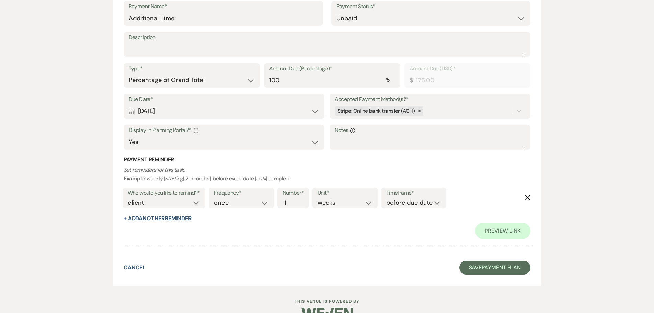
click at [529, 197] on icon "Delete" at bounding box center [527, 197] width 5 height 5
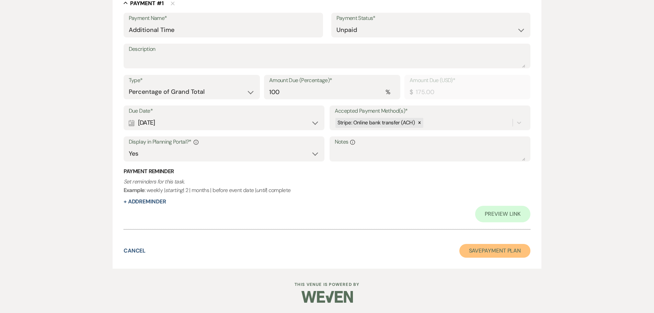
click at [499, 249] on button "Save Payment Plan" at bounding box center [494, 251] width 71 height 14
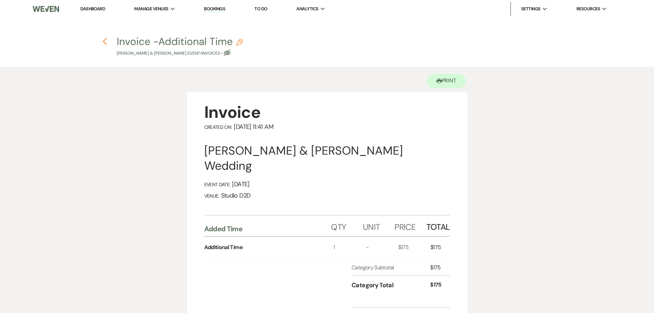
click at [105, 43] on icon "Previous" at bounding box center [104, 41] width 5 height 8
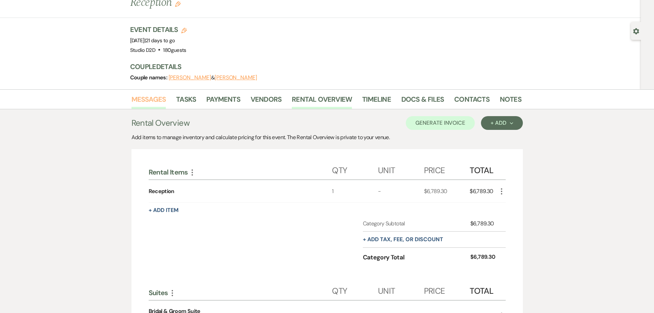
click at [146, 102] on link "Messages" at bounding box center [148, 101] width 35 height 15
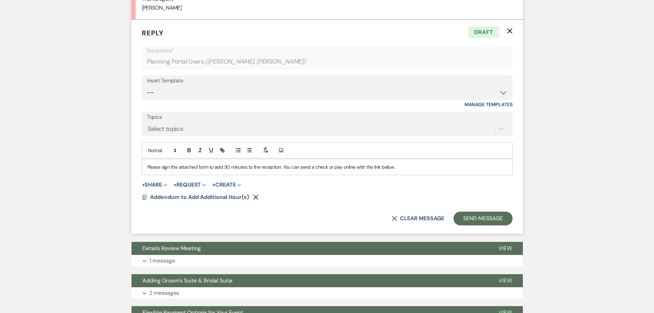
scroll to position [848, 0]
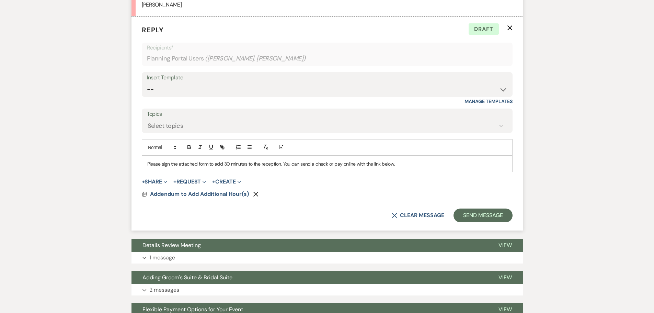
click at [192, 180] on button "+ Request Expand" at bounding box center [189, 181] width 33 height 5
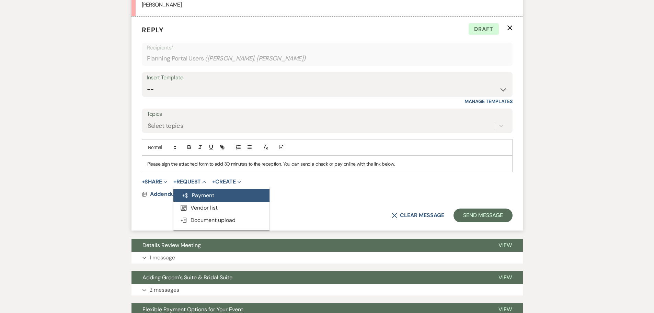
click at [200, 190] on button "Generate Payment Payment" at bounding box center [221, 195] width 96 height 12
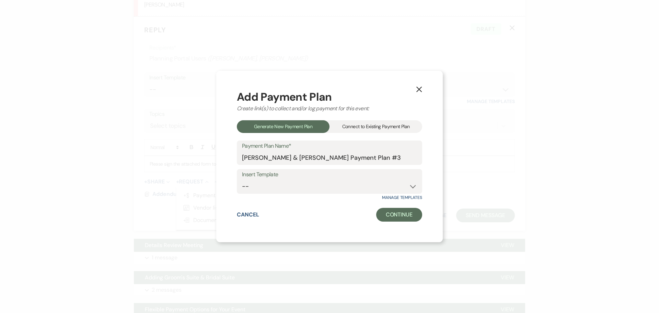
click at [359, 131] on div "Connect to Existing Payment Plan" at bounding box center [375, 126] width 93 height 13
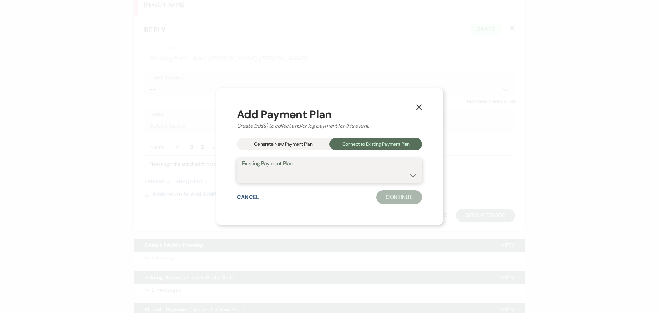
click at [333, 173] on select "Heather Mouw & Spencer Nagelkirk's Payment Plan #2 Heather Mouw & Spencer Nagel…" at bounding box center [329, 174] width 175 height 13
select select "21354"
click at [242, 168] on select "Heather Mouw & Spencer Nagelkirk's Payment Plan #2 Heather Mouw & Spencer Nagel…" at bounding box center [329, 174] width 175 height 13
click at [388, 194] on button "Continue" at bounding box center [399, 197] width 46 height 14
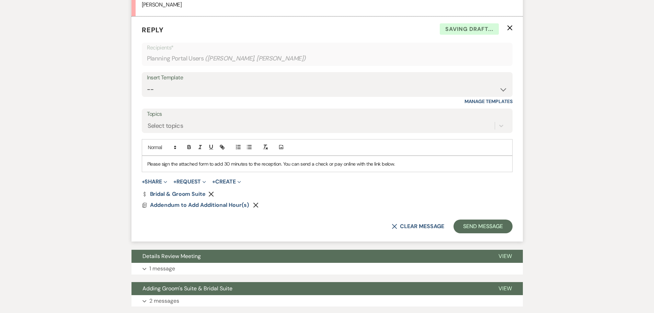
click at [211, 193] on use "button" at bounding box center [211, 193] width 5 height 5
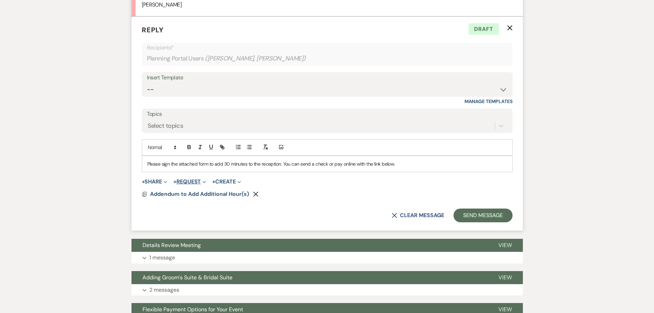
click at [195, 181] on button "+ Request Expand" at bounding box center [189, 181] width 33 height 5
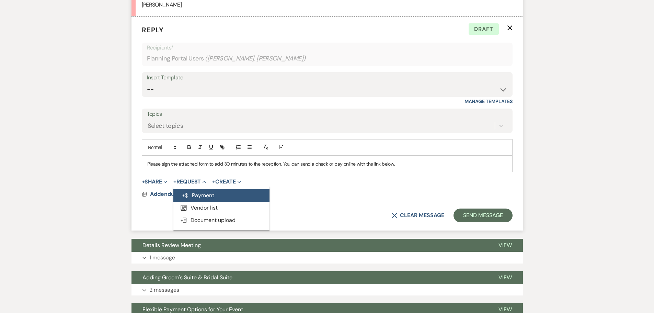
click at [215, 197] on button "Generate Payment Payment" at bounding box center [221, 195] width 96 height 12
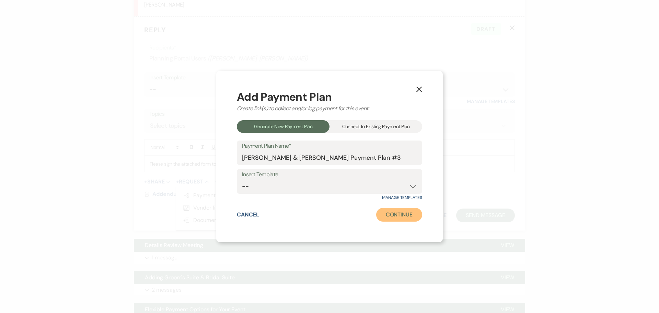
click at [388, 213] on button "Continue" at bounding box center [399, 215] width 46 height 14
select select "2"
select select "percentage"
select select "true"
select select "client"
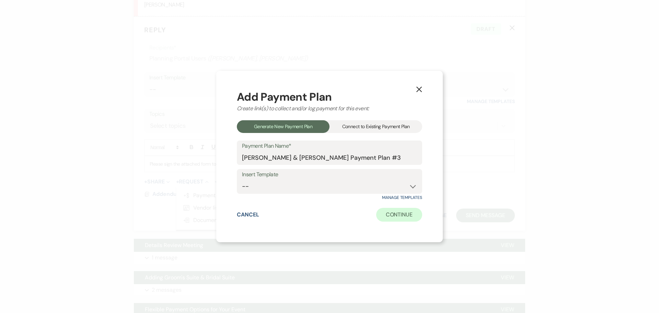
select select "weeks"
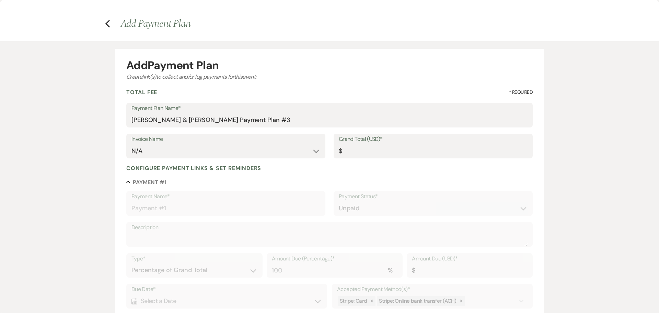
click at [107, 24] on use "button" at bounding box center [107, 24] width 4 height 8
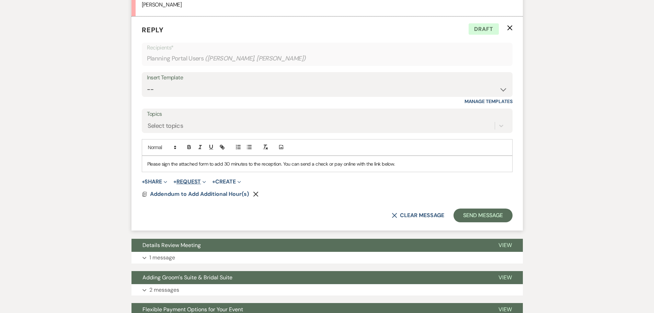
click at [196, 182] on button "+ Request Expand" at bounding box center [189, 181] width 33 height 5
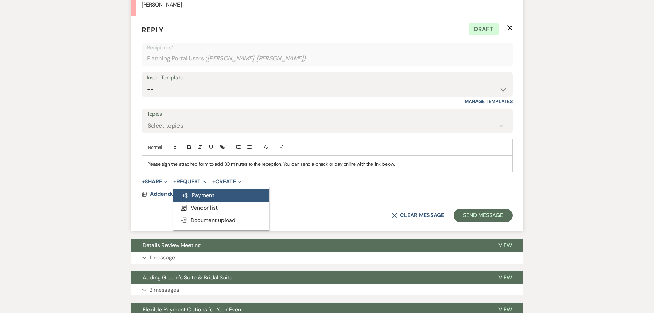
click at [231, 193] on button "Generate Payment Payment" at bounding box center [221, 195] width 96 height 12
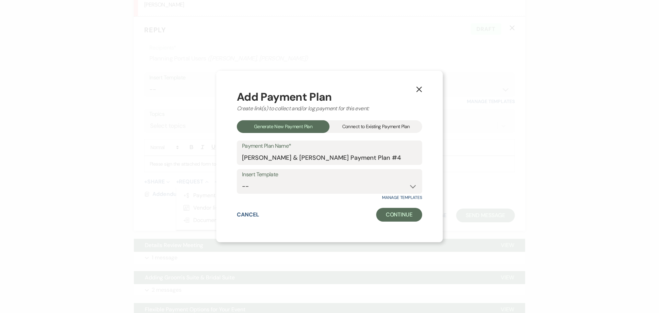
click at [350, 130] on div "Connect to Existing Payment Plan" at bounding box center [375, 126] width 93 height 13
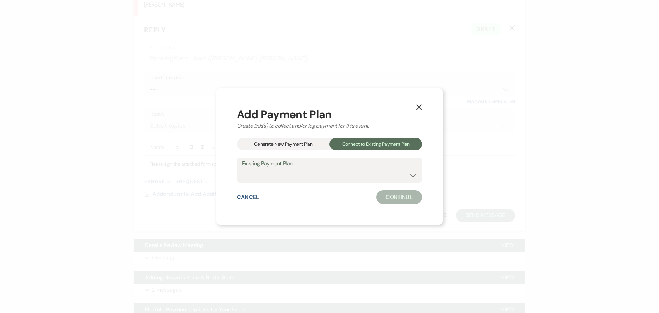
click at [352, 142] on div "Connect to Existing Payment Plan" at bounding box center [375, 144] width 93 height 13
click at [349, 174] on select "Additional Time Heather Mouw & Spencer Nagelkirk's Payment Plan #2 Heather Mouw…" at bounding box center [329, 174] width 175 height 13
select select "25514"
click at [242, 168] on select "Additional Time Heather Mouw & Spencer Nagelkirk's Payment Plan #2 Heather Mouw…" at bounding box center [329, 174] width 175 height 13
click at [391, 199] on button "Continue" at bounding box center [399, 197] width 46 height 14
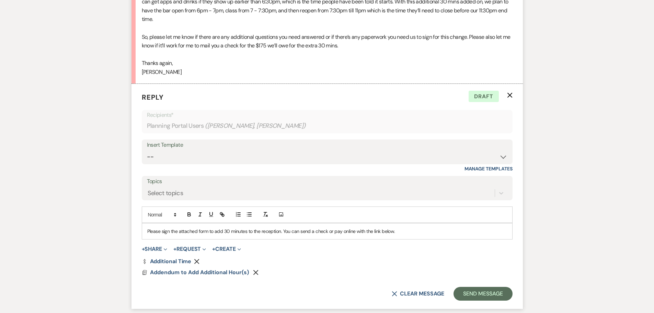
scroll to position [814, 0]
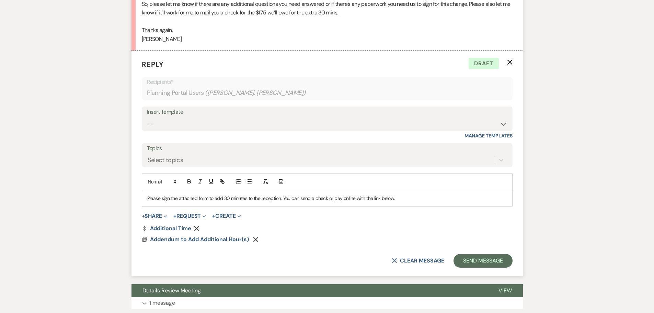
click at [402, 198] on p "Please sign the attached form to add 30 minutes to the reception. You can send …" at bounding box center [327, 198] width 360 height 8
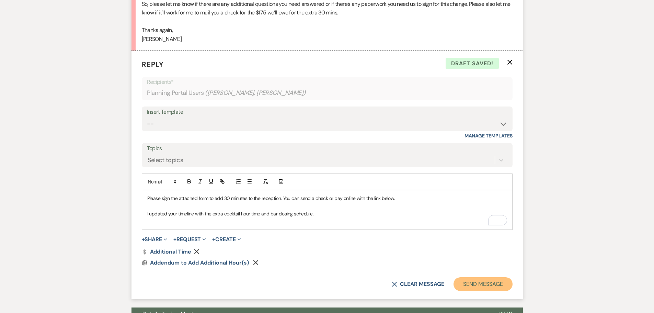
click at [481, 286] on button "Send Message" at bounding box center [482, 284] width 59 height 14
